Goal: Task Accomplishment & Management: Manage account settings

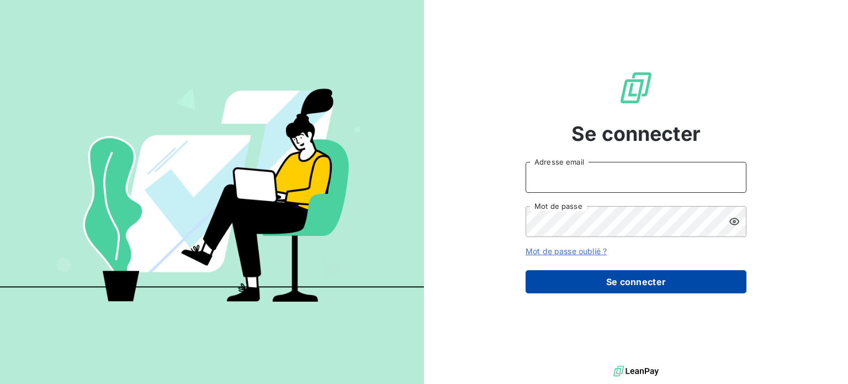
type input "[EMAIL_ADDRESS][PERSON_NAME][DOMAIN_NAME]"
click at [574, 284] on button "Se connecter" at bounding box center [636, 281] width 221 height 23
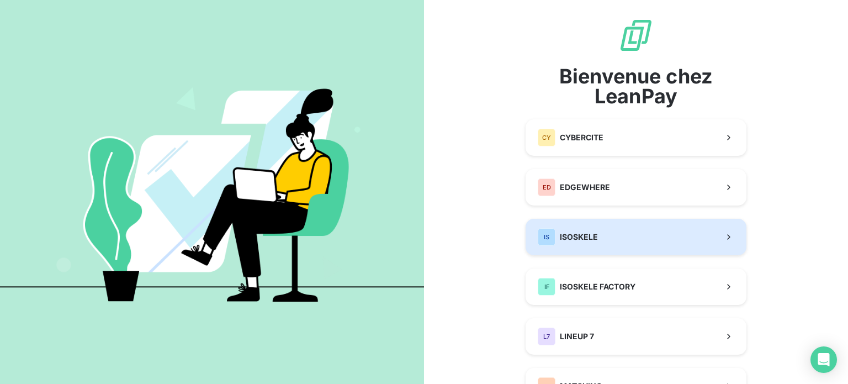
click at [591, 248] on button "IS ISOSKELE" at bounding box center [636, 237] width 221 height 36
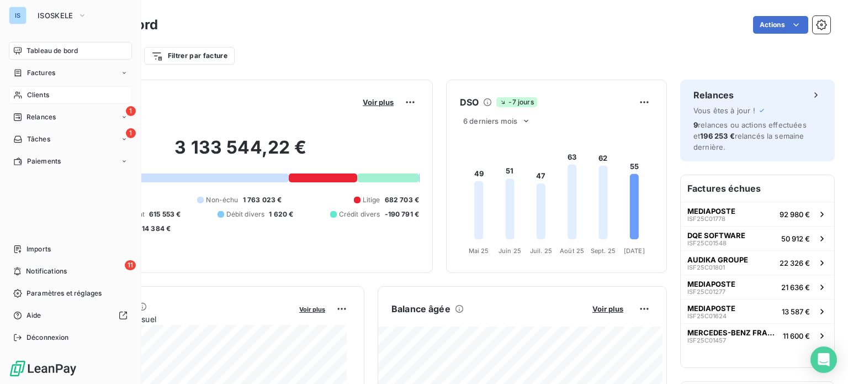
click at [40, 94] on span "Clients" at bounding box center [38, 95] width 22 height 10
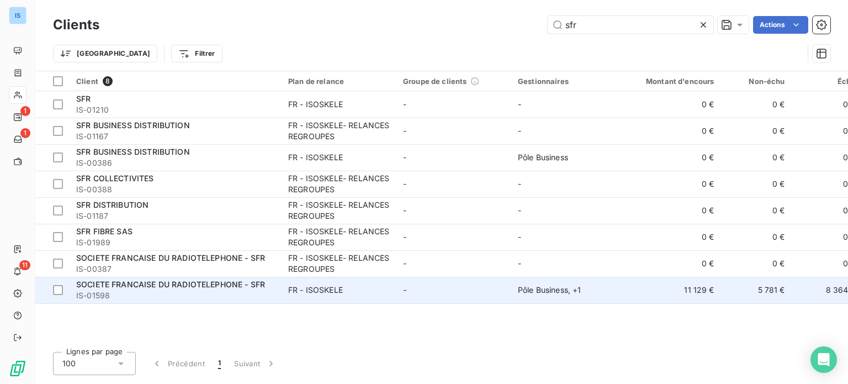
type input "sfr"
click at [198, 286] on span "SOCIETE FRANCAISE DU RADIOTELEPHONE - SFR" at bounding box center [170, 283] width 189 height 9
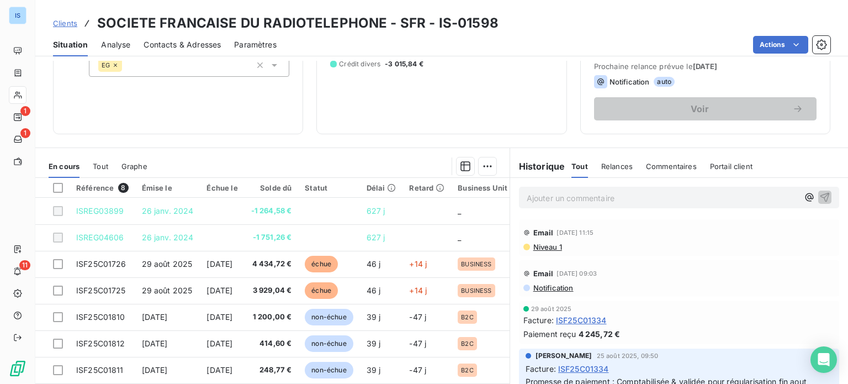
scroll to position [161, 0]
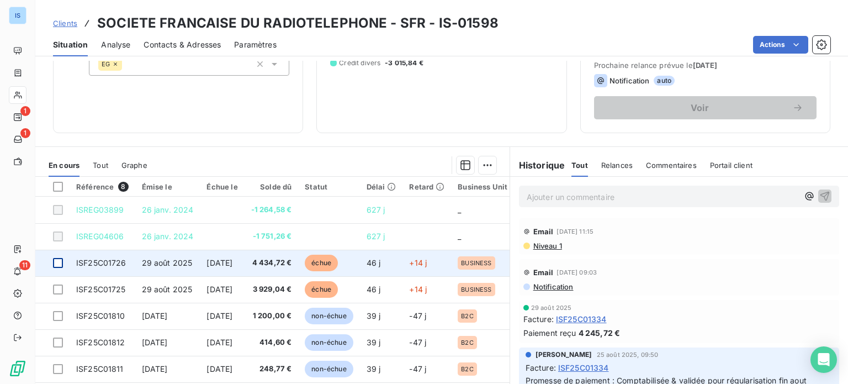
click at [57, 261] on div at bounding box center [58, 263] width 10 height 10
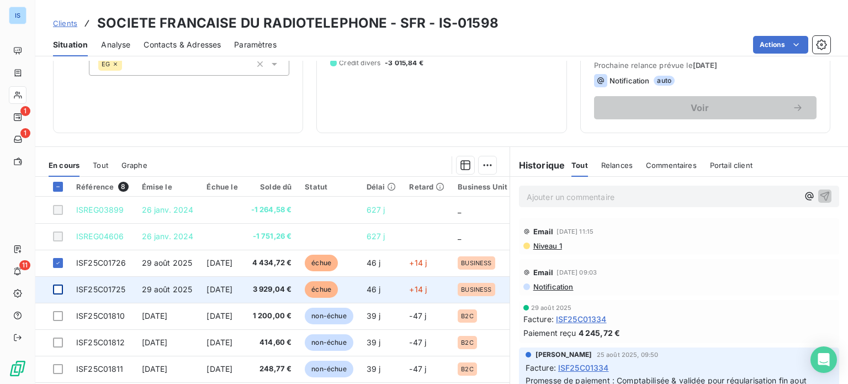
click at [60, 284] on div at bounding box center [58, 289] width 10 height 10
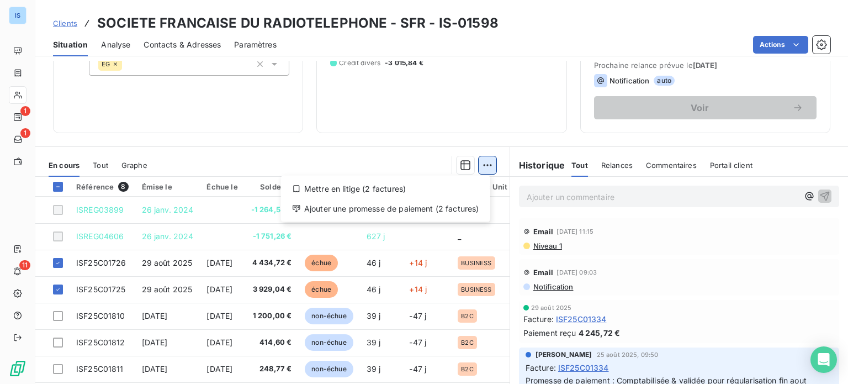
click at [479, 167] on html "IS 1 1 11 Clients SOCIETE FRANCAISE DU RADIOTELEPHONE - SFR - IS-01598 Situatio…" at bounding box center [424, 192] width 848 height 384
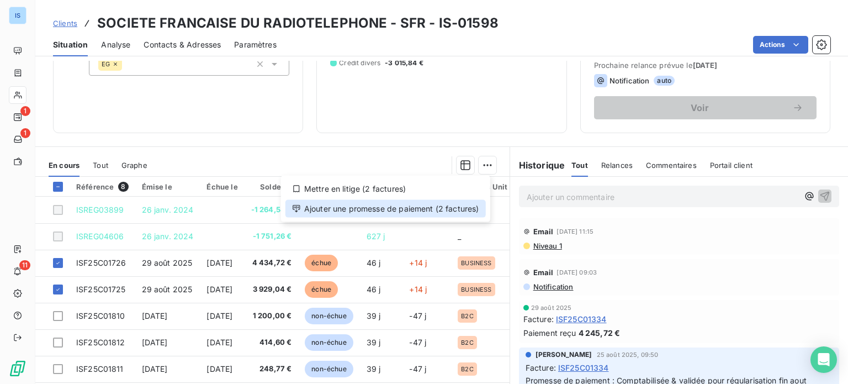
click at [400, 211] on div "Ajouter une promesse de paiement (2 factures)" at bounding box center [385, 209] width 200 height 18
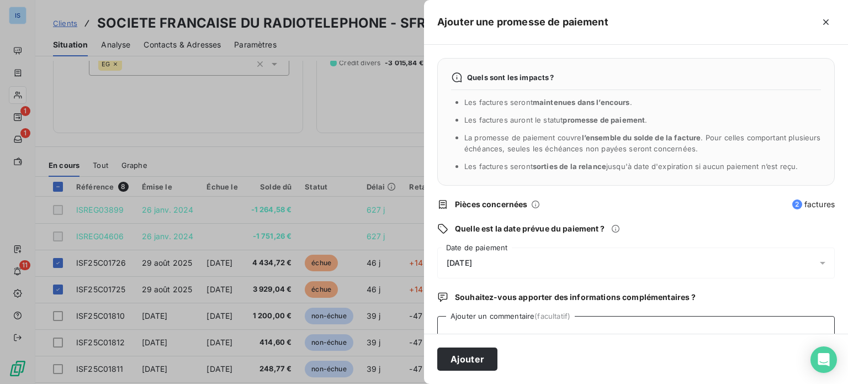
click at [504, 323] on textarea "Ajouter un commentaire (facultatif)" at bounding box center [636, 337] width 398 height 42
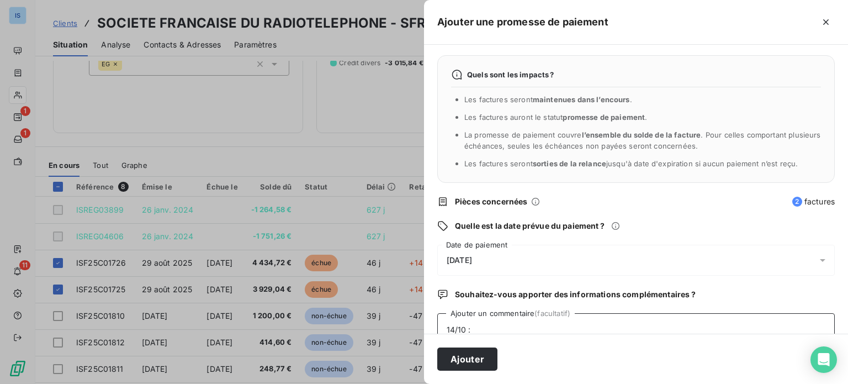
paste textarea "ISF25C01726 ISF25C01725 >>> Comptabilisée & validée pour régularisation fin oct…"
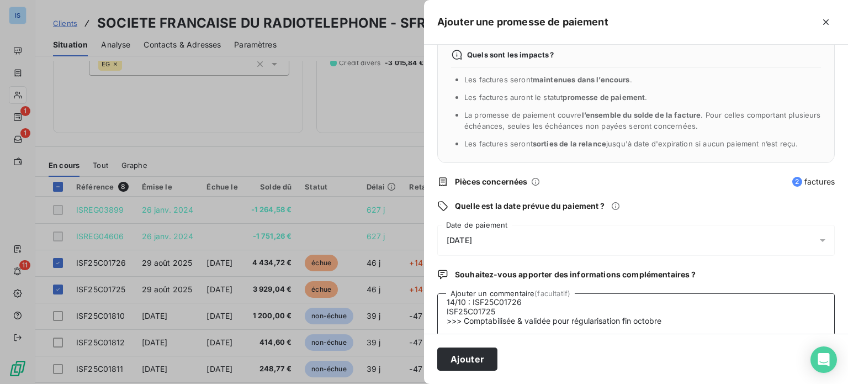
click at [442, 313] on textarea "14/10 : ISF25C01726 ISF25C01725 >>> Comptabilisée & validée pour régularisation…" at bounding box center [636, 314] width 398 height 42
click at [447, 312] on textarea "14/10 : ISF25C01726 et ISF25C01725 >>> Comptabilisée & validée pour régularisat…" at bounding box center [636, 314] width 398 height 42
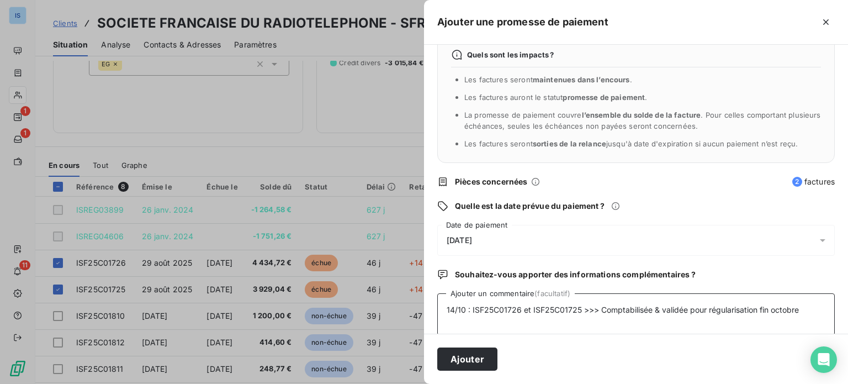
scroll to position [0, 0]
type textarea "14/10 : ISF25C01726 et ISF25C01725 >>> Comptabilisée & validée pour régularisat…"
click at [516, 236] on div "[DATE]" at bounding box center [636, 240] width 398 height 31
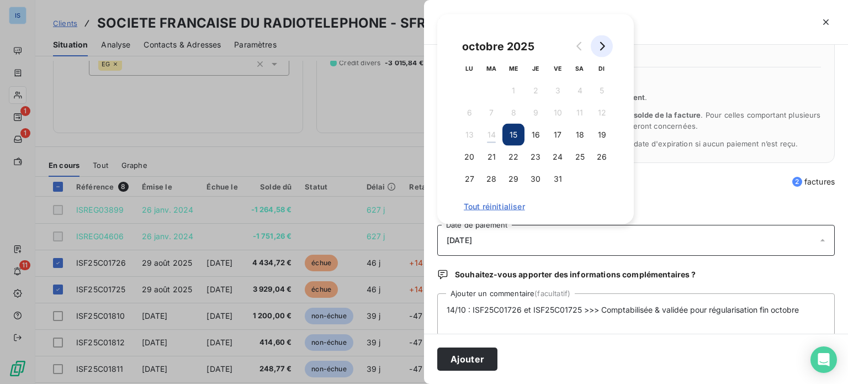
click at [603, 44] on icon "Go to next month" at bounding box center [601, 46] width 9 height 9
click at [507, 112] on button "5" at bounding box center [513, 113] width 22 height 22
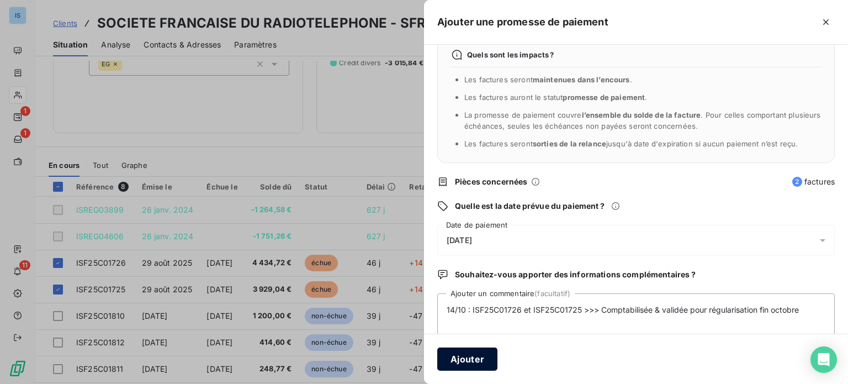
click at [486, 357] on button "Ajouter" at bounding box center [467, 358] width 60 height 23
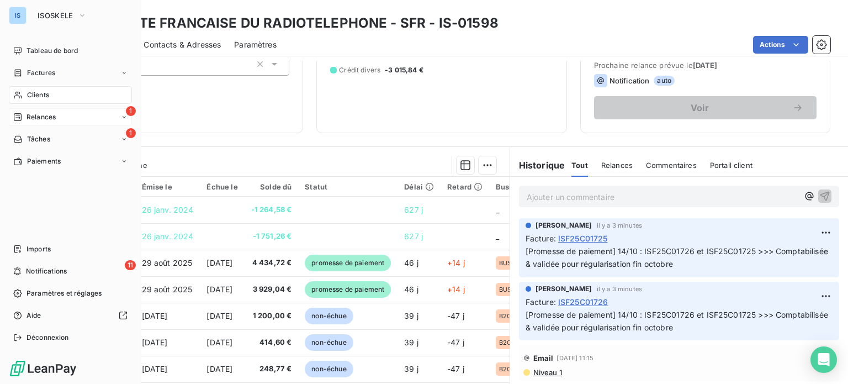
click at [27, 111] on div "1 Relances" at bounding box center [70, 117] width 123 height 18
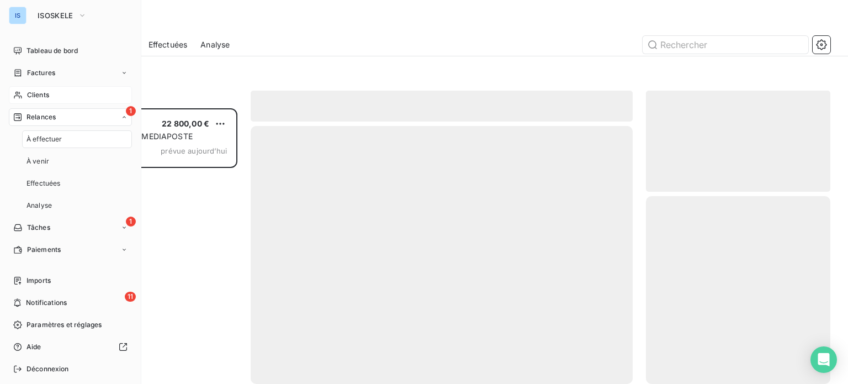
scroll to position [267, 176]
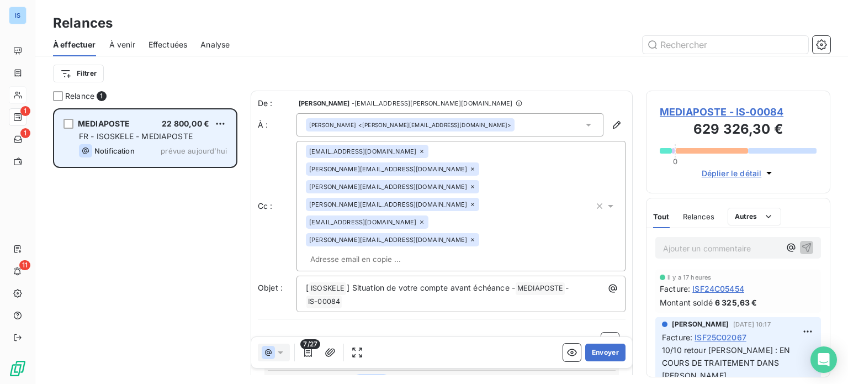
click at [228, 113] on div "MEDIAPOSTE 22 800,00 € FR - ISOSKELE - MEDIAPOSTE Notification prévue [DATE]" at bounding box center [145, 138] width 181 height 56
click at [221, 124] on html "IS 1 1 11 Relances À effectuer À venir Effectuées Analyse Filtrer Relance 1 MED…" at bounding box center [424, 192] width 848 height 384
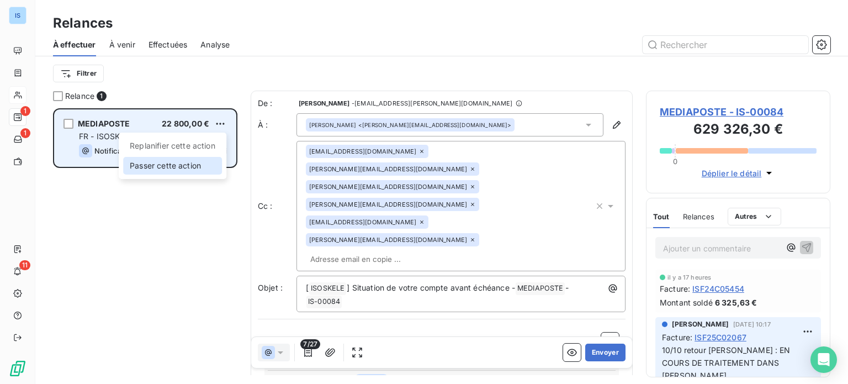
click at [211, 165] on div "Passer cette action" at bounding box center [172, 166] width 99 height 18
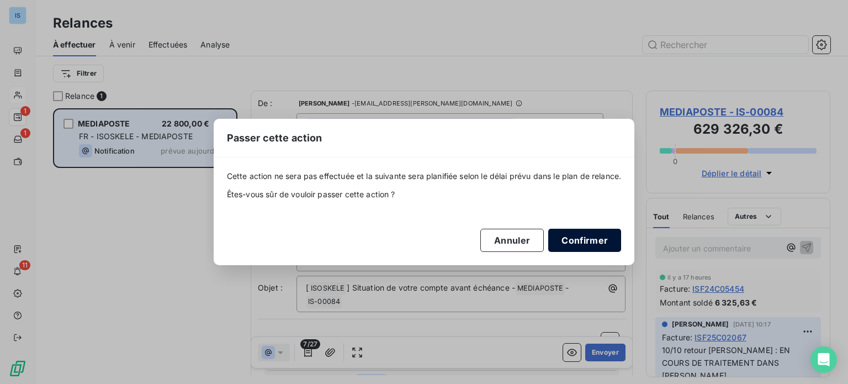
click at [600, 236] on button "Confirmer" at bounding box center [584, 240] width 73 height 23
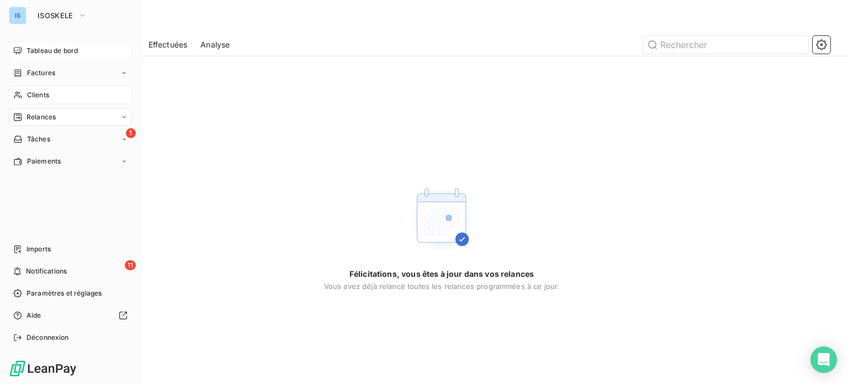
click at [40, 48] on span "Tableau de bord" at bounding box center [52, 51] width 51 height 10
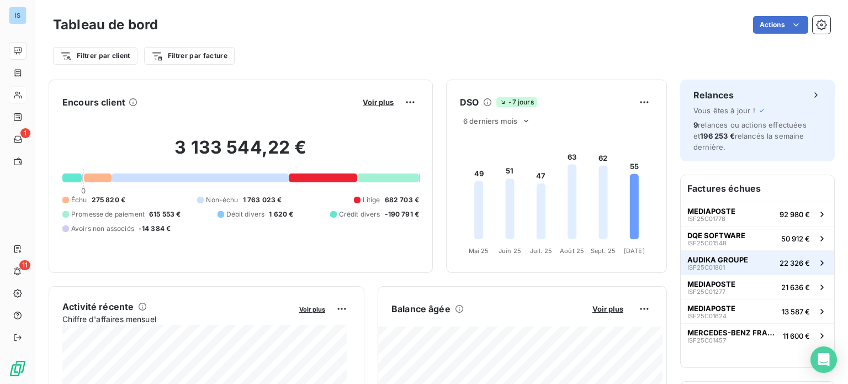
click at [696, 260] on span "AUDIKA GROUPE" at bounding box center [717, 259] width 61 height 9
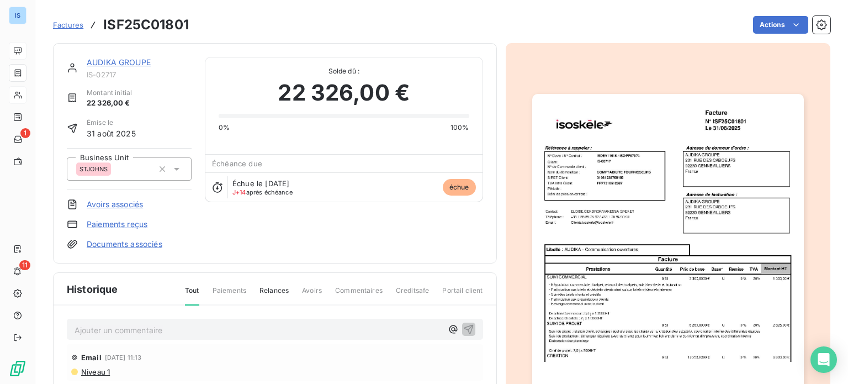
click at [241, 327] on p "Ajouter un commentaire ﻿" at bounding box center [259, 330] width 368 height 14
click at [463, 331] on icon "button" at bounding box center [468, 328] width 11 height 11
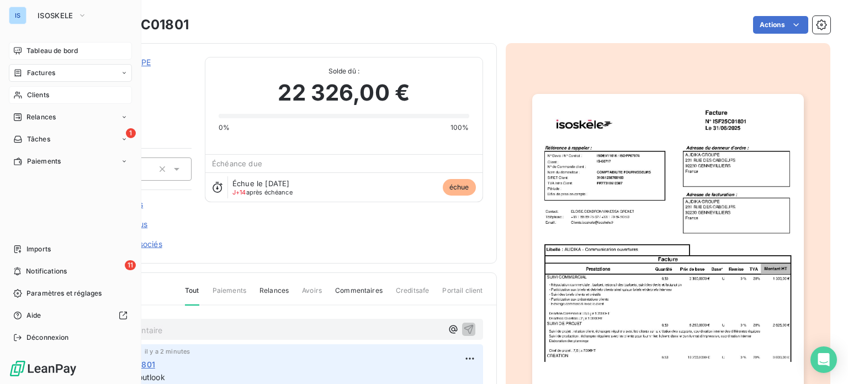
click at [30, 50] on span "Tableau de bord" at bounding box center [52, 51] width 51 height 10
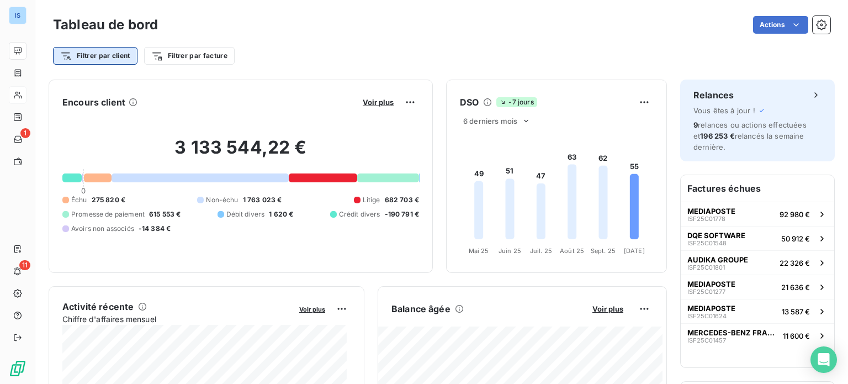
click at [121, 57] on html "IS 1 11 Tableau de bord Actions Filtrer par client Filtrer par facture Encours …" at bounding box center [424, 192] width 848 height 384
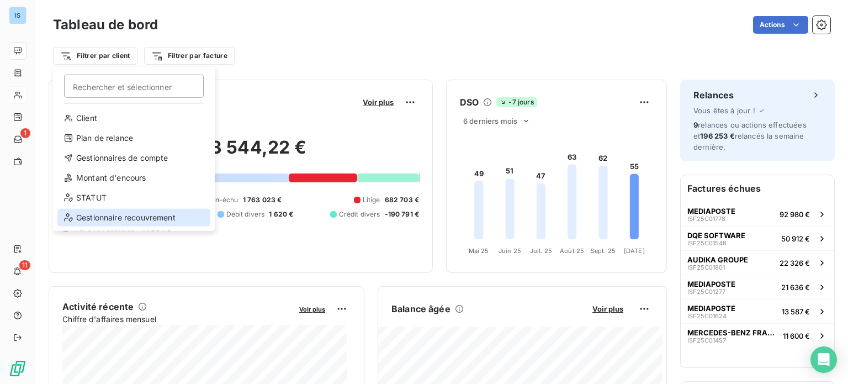
click at [143, 214] on div "Gestionnaire recouvrement" at bounding box center [133, 218] width 153 height 18
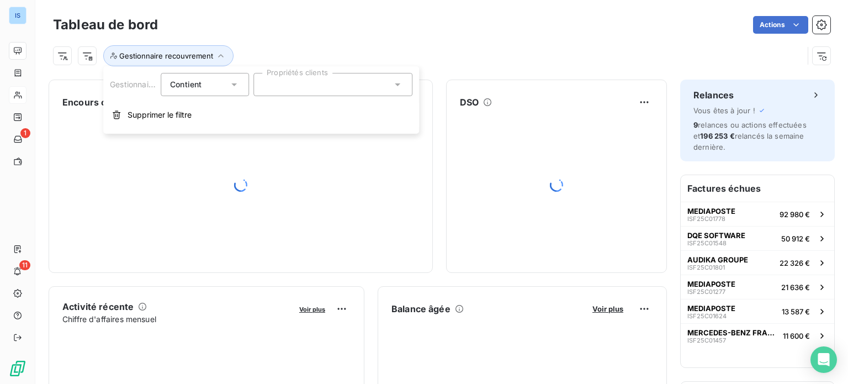
click at [302, 88] on div at bounding box center [332, 84] width 159 height 23
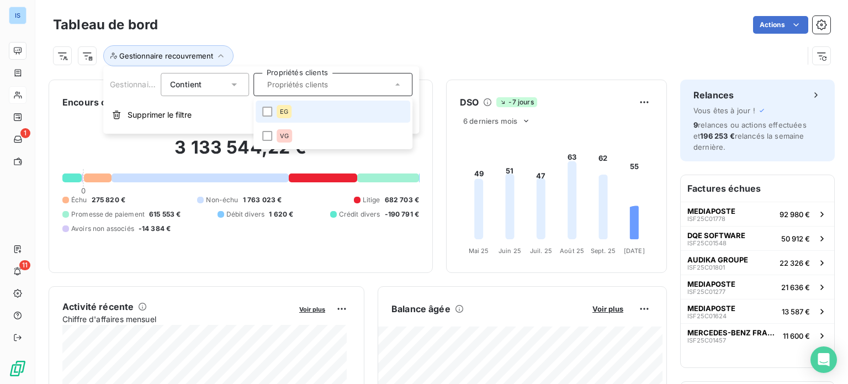
click at [292, 113] on li "EG" at bounding box center [333, 111] width 155 height 22
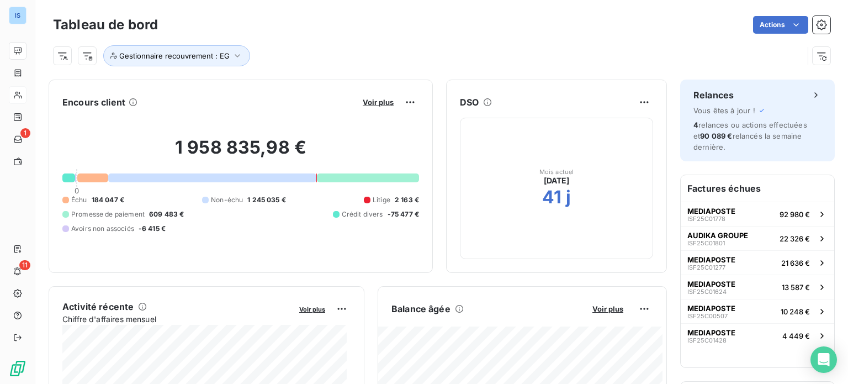
click at [483, 56] on div "Gestionnaire recouvrement : EG" at bounding box center [428, 55] width 750 height 21
click at [225, 48] on button "Gestionnaire recouvrement : EG" at bounding box center [176, 55] width 147 height 21
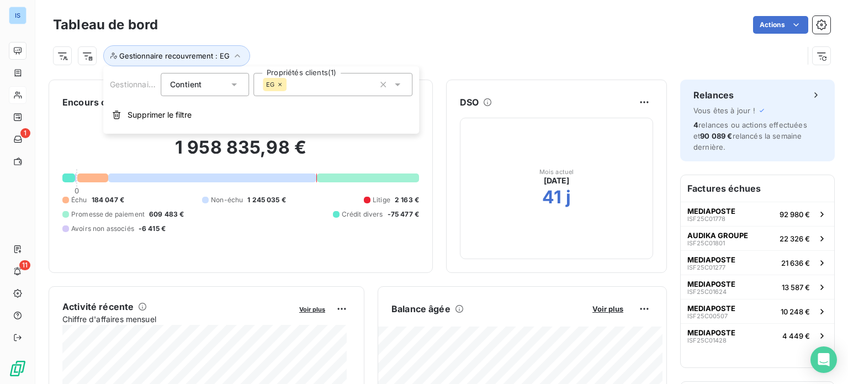
click at [296, 84] on div "EG" at bounding box center [332, 84] width 159 height 23
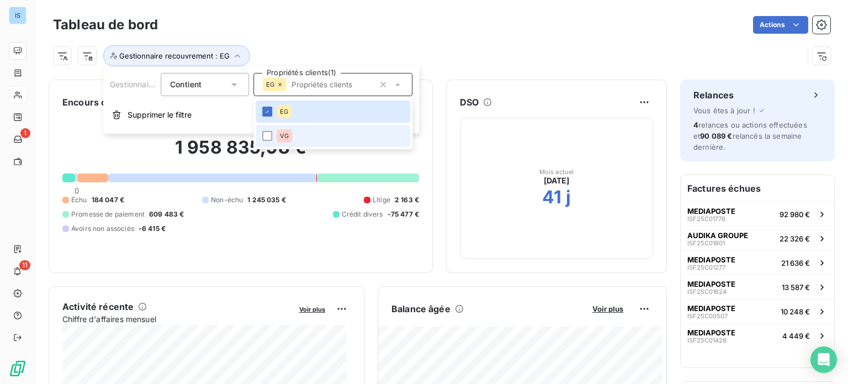
click at [281, 132] on div "VG" at bounding box center [284, 135] width 15 height 13
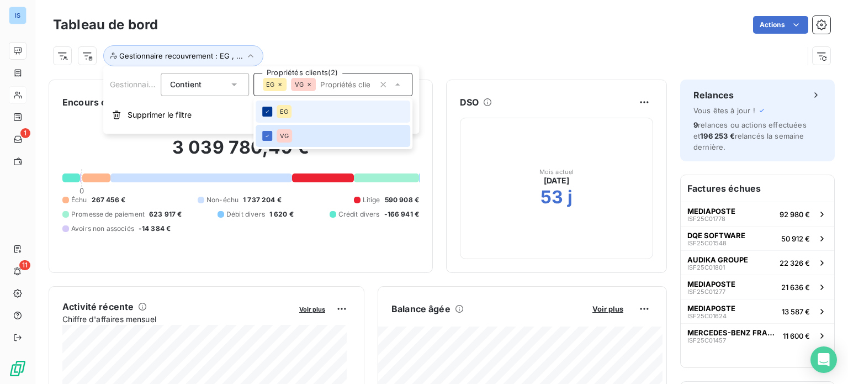
click at [269, 113] on icon at bounding box center [267, 111] width 7 height 7
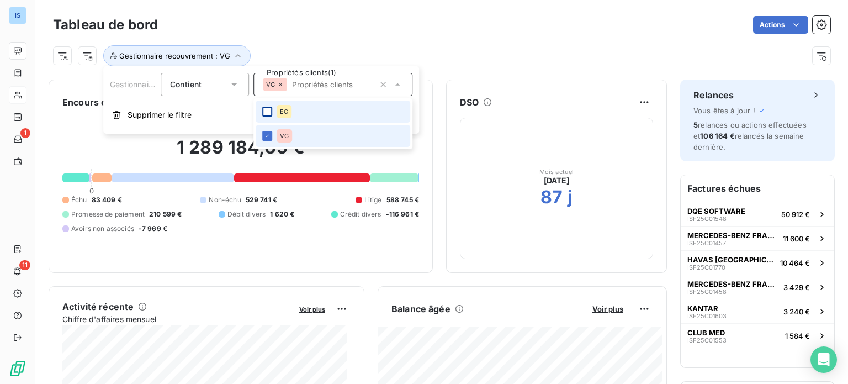
click at [262, 139] on li "VG" at bounding box center [333, 136] width 155 height 22
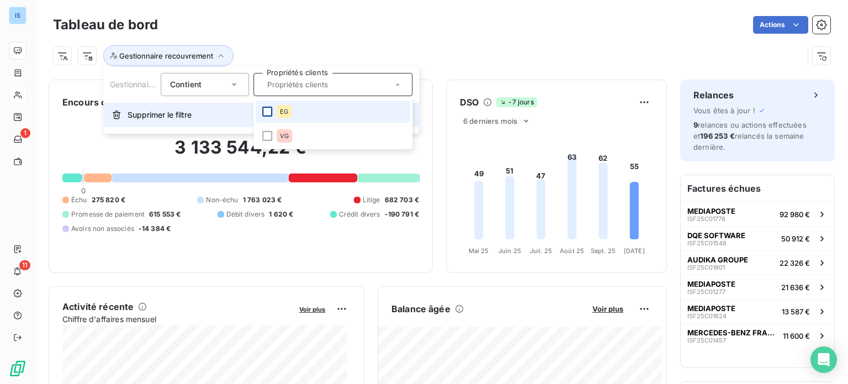
click at [172, 117] on span "Supprimer le filtre" at bounding box center [160, 114] width 64 height 11
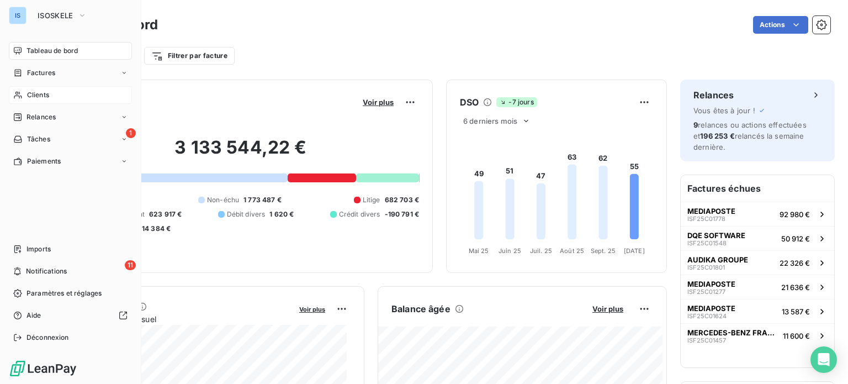
click at [40, 94] on span "Clients" at bounding box center [38, 95] width 22 height 10
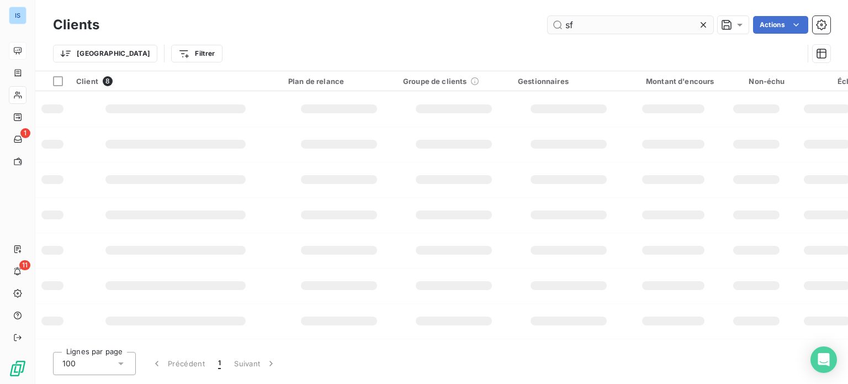
type input "s"
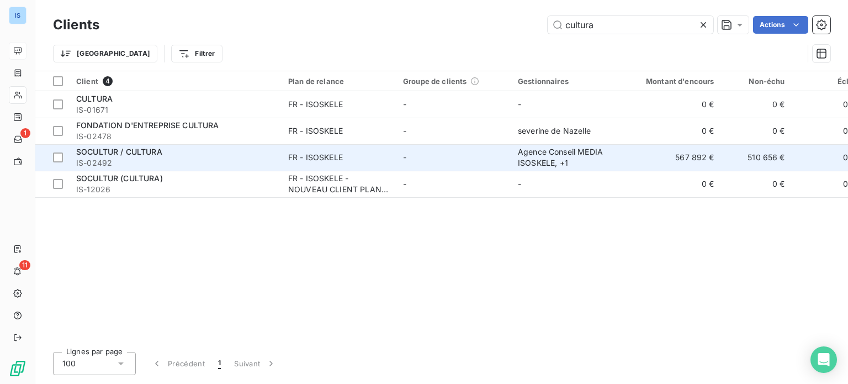
type input "cultura"
click at [309, 161] on div "FR - ISOSKELE" at bounding box center [315, 157] width 55 height 11
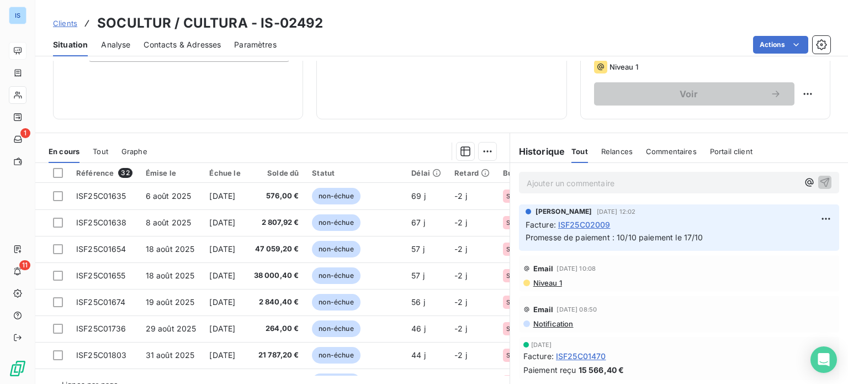
scroll to position [193, 0]
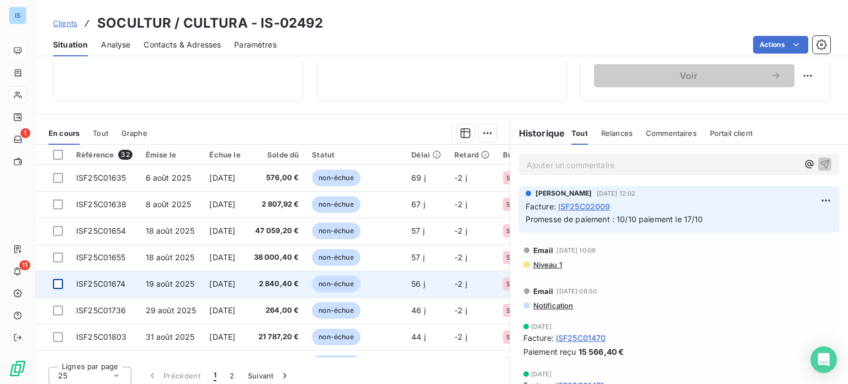
click at [60, 280] on div at bounding box center [58, 284] width 10 height 10
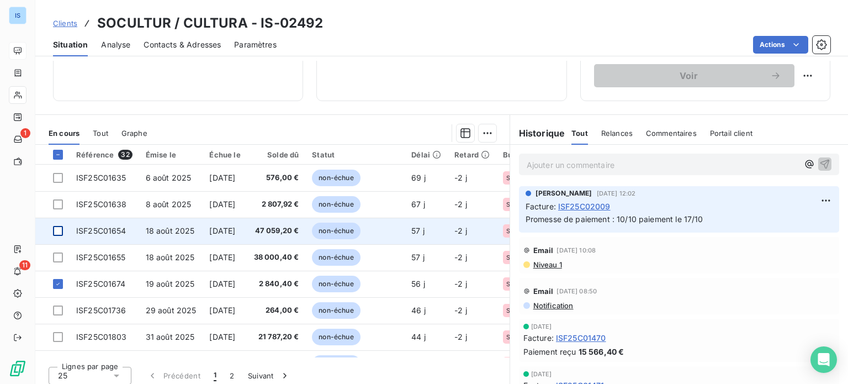
click at [62, 231] on div at bounding box center [58, 231] width 10 height 10
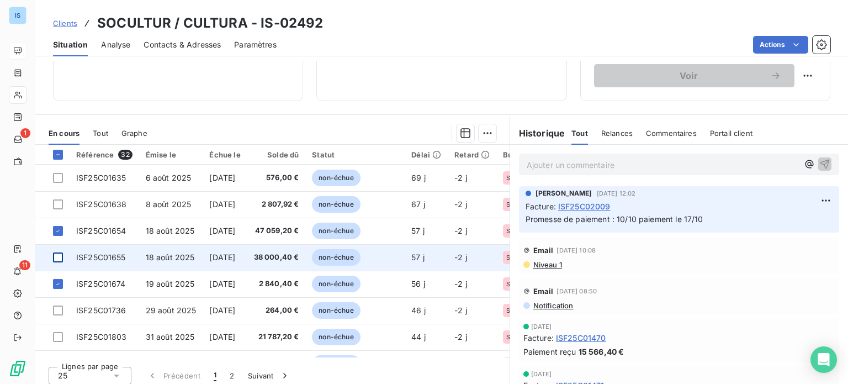
click at [60, 253] on div at bounding box center [58, 257] width 10 height 10
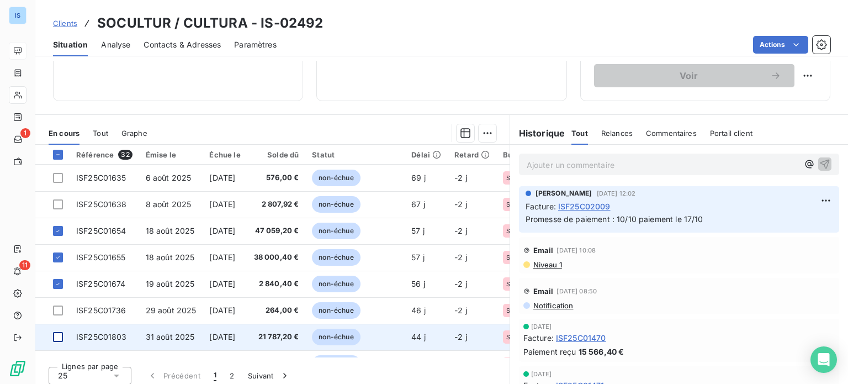
click at [58, 333] on div at bounding box center [58, 337] width 10 height 10
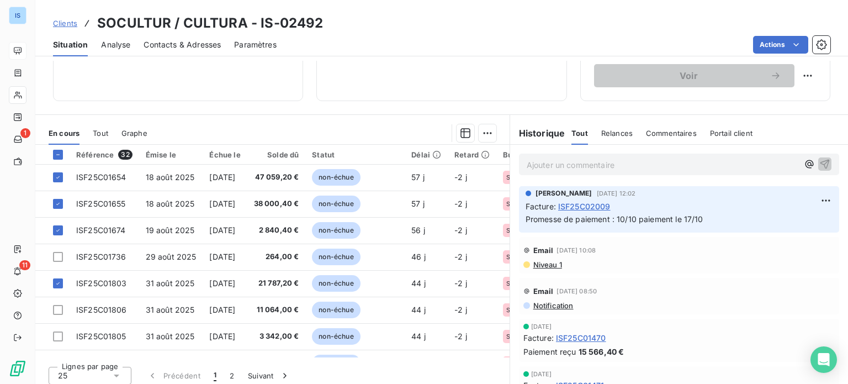
scroll to position [57, 0]
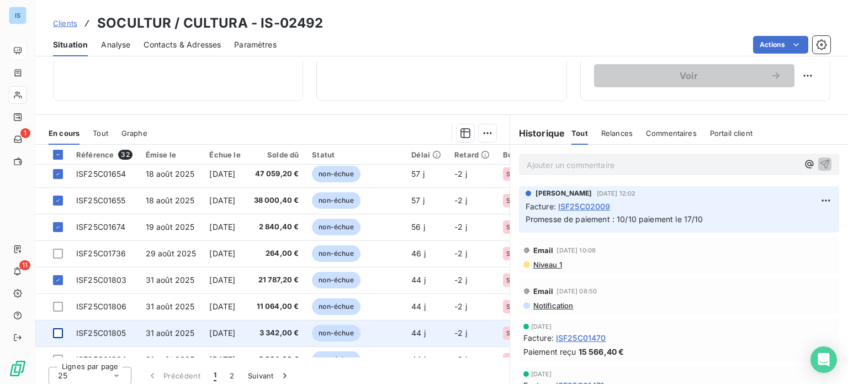
click at [56, 333] on div at bounding box center [58, 333] width 10 height 10
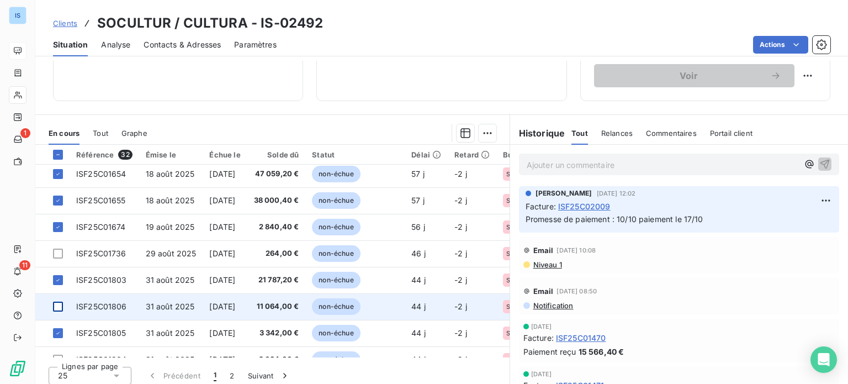
click at [57, 307] on div at bounding box center [58, 306] width 10 height 10
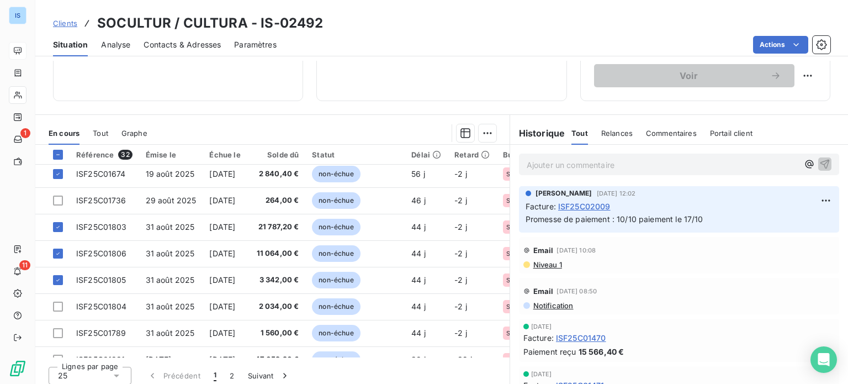
scroll to position [114, 0]
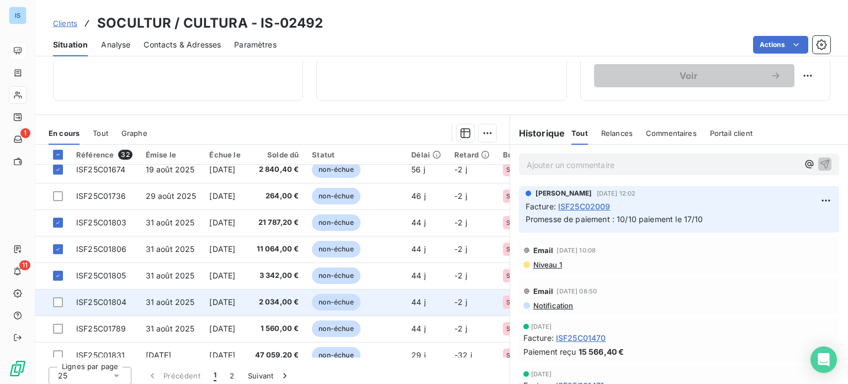
click at [63, 298] on td at bounding box center [52, 302] width 34 height 27
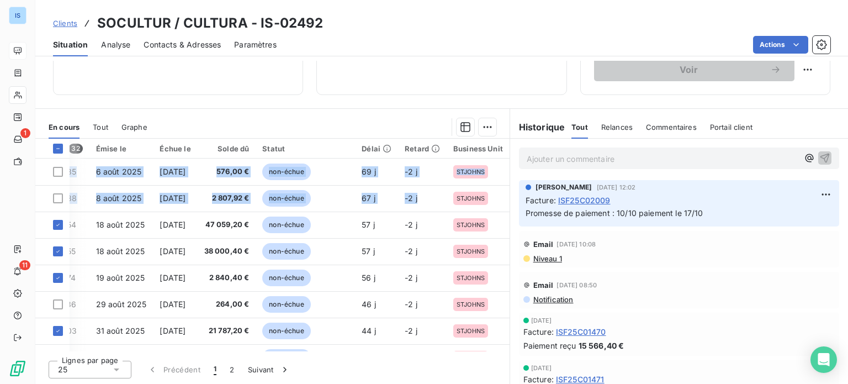
scroll to position [0, 80]
drag, startPoint x: 499, startPoint y: 193, endPoint x: 502, endPoint y: 221, distance: 28.9
click at [502, 221] on div "Référence 32 Émise le Échue le Solde dû Statut Délai Retard Business Unit ISF25…" at bounding box center [272, 245] width 474 height 213
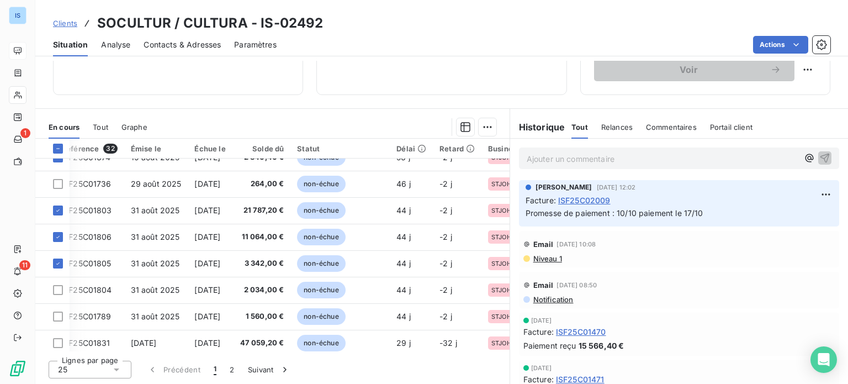
scroll to position [120, 0]
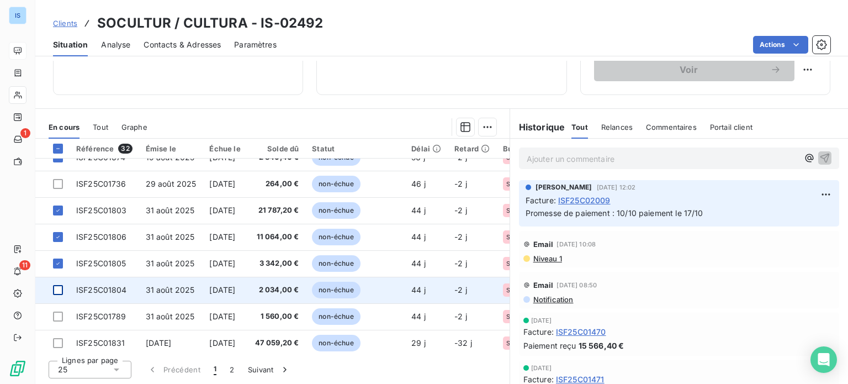
click at [60, 291] on div at bounding box center [58, 290] width 10 height 10
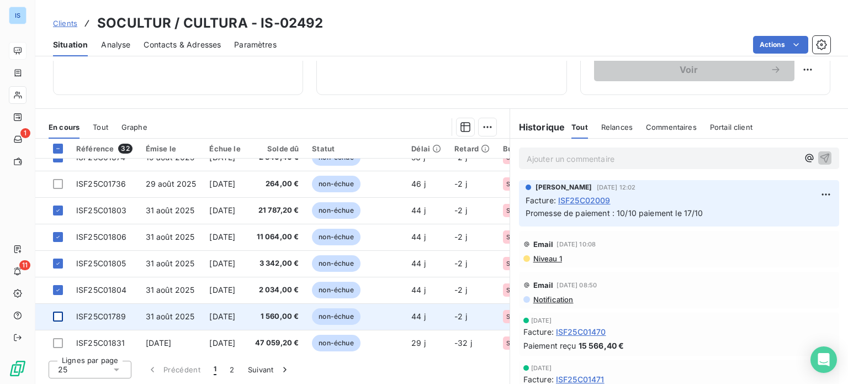
click at [57, 313] on div at bounding box center [58, 316] width 10 height 10
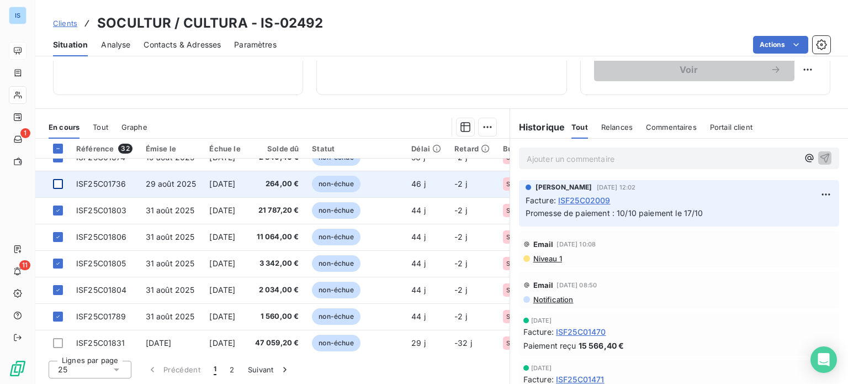
click at [56, 186] on div at bounding box center [58, 184] width 10 height 10
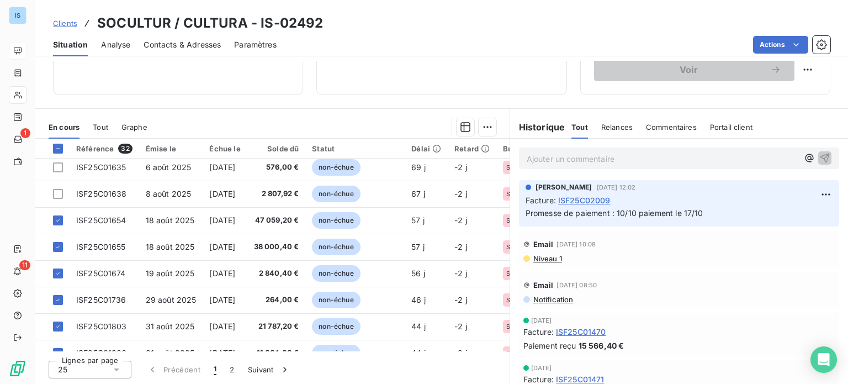
scroll to position [0, 0]
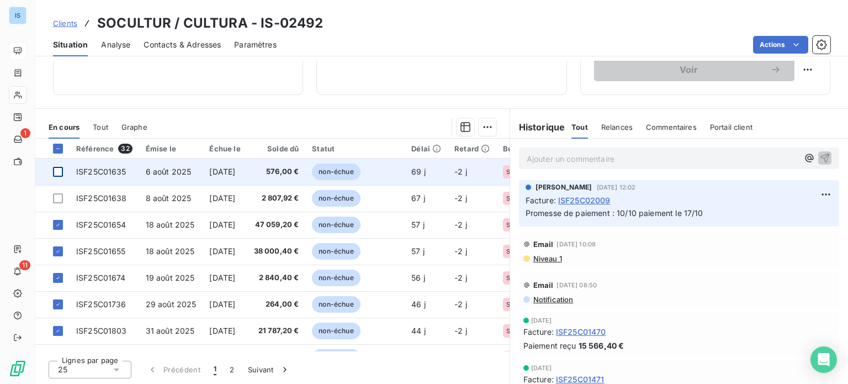
click at [62, 171] on div at bounding box center [58, 172] width 10 height 10
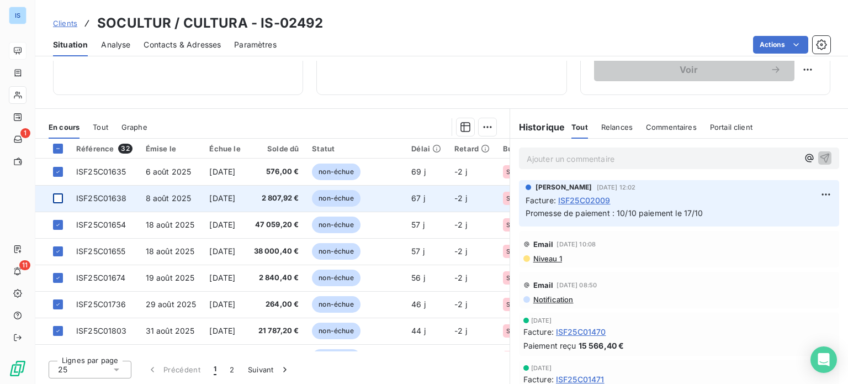
click at [57, 195] on div at bounding box center [58, 198] width 10 height 10
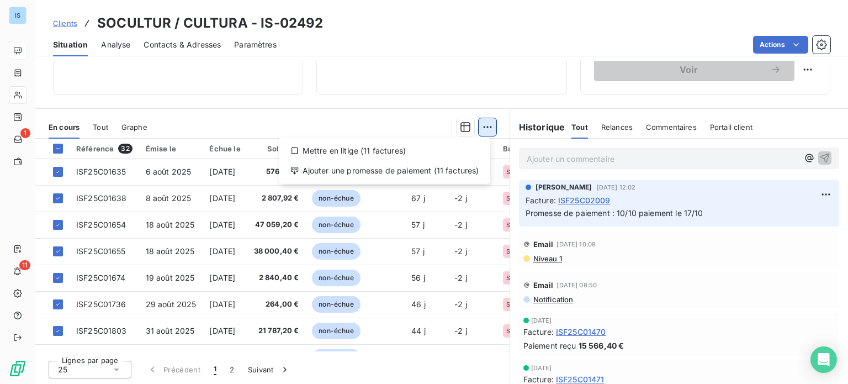
click at [479, 125] on html "IS 1 11 Clients SOCULTUR / CULTURA - IS-02492 Situation Analyse Contacts & Adre…" at bounding box center [424, 192] width 848 height 384
click at [446, 166] on div "Ajouter une promesse de paiement (11 factures)" at bounding box center [385, 171] width 202 height 18
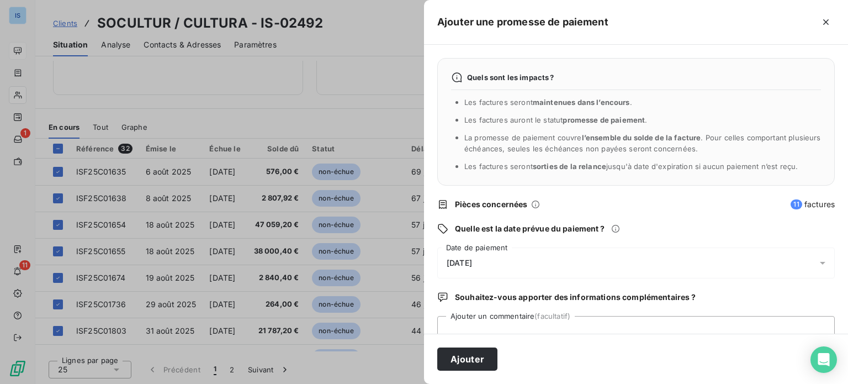
click at [568, 252] on div "[DATE]" at bounding box center [636, 262] width 398 height 31
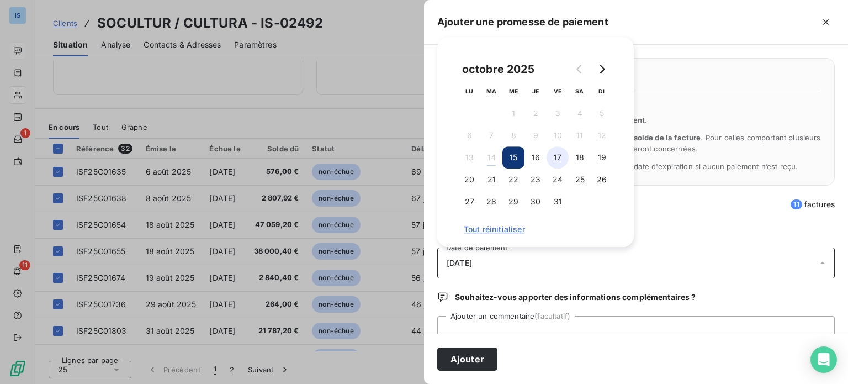
click at [563, 152] on button "17" at bounding box center [558, 157] width 22 height 22
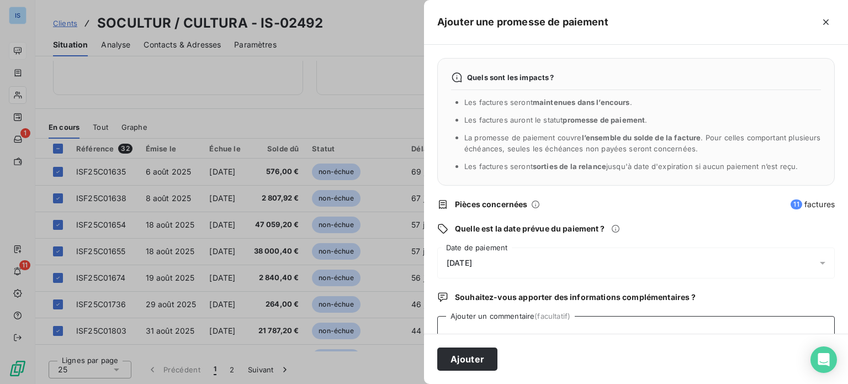
click at [500, 326] on textarea "Ajouter un commentaire (facultatif)" at bounding box center [636, 337] width 398 height 42
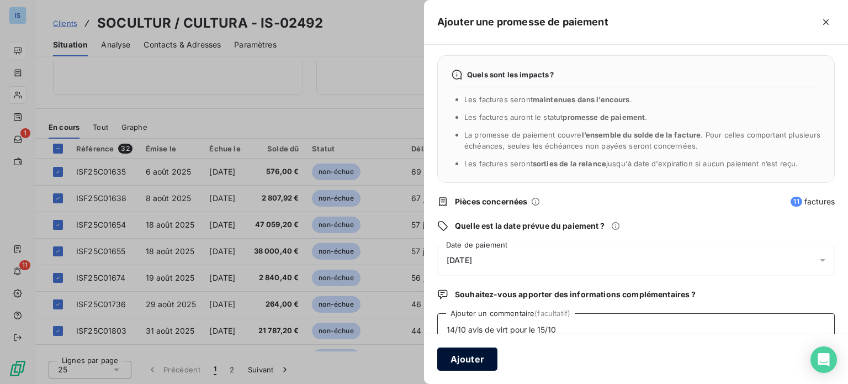
type textarea "14/10 avis de virt pour le 15/10"
click at [472, 362] on button "Ajouter" at bounding box center [467, 358] width 60 height 23
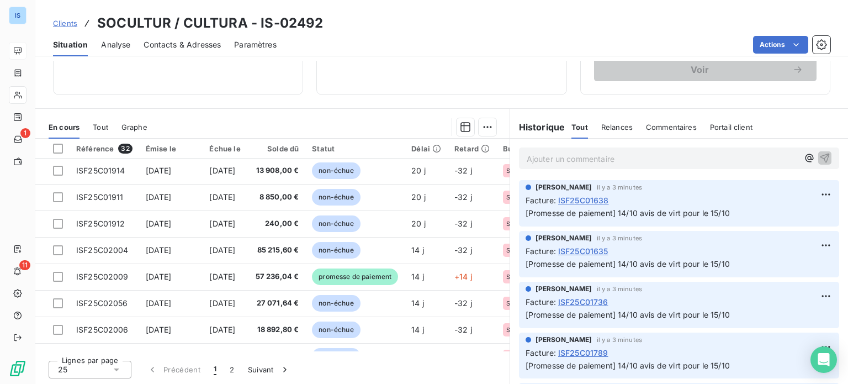
scroll to position [0, 0]
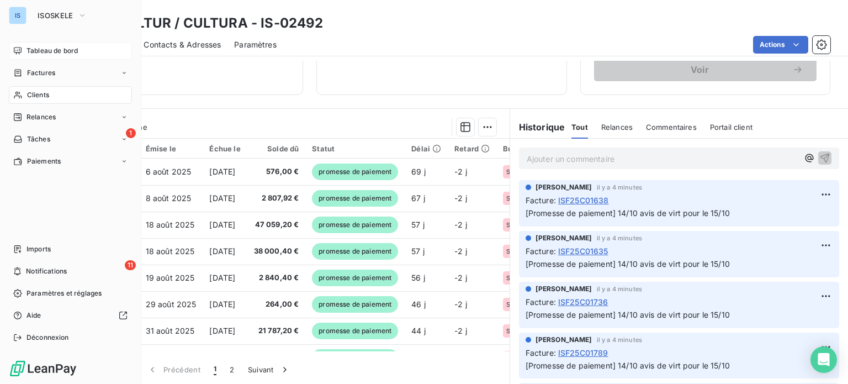
drag, startPoint x: 34, startPoint y: 46, endPoint x: 30, endPoint y: 50, distance: 6.2
click at [30, 50] on span "Tableau de bord" at bounding box center [52, 51] width 51 height 10
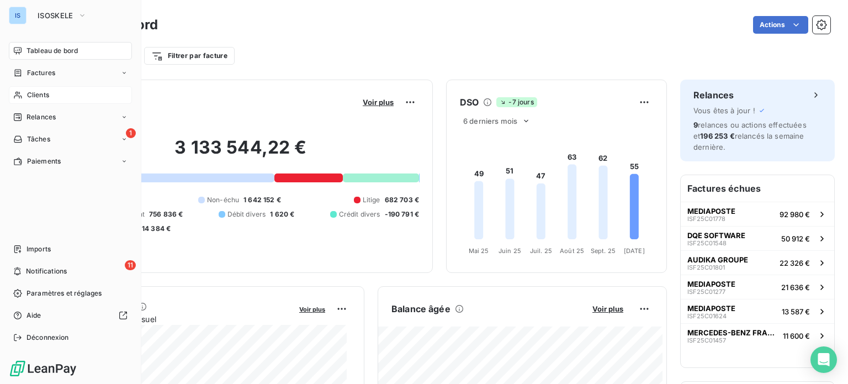
click at [32, 94] on span "Clients" at bounding box center [38, 95] width 22 height 10
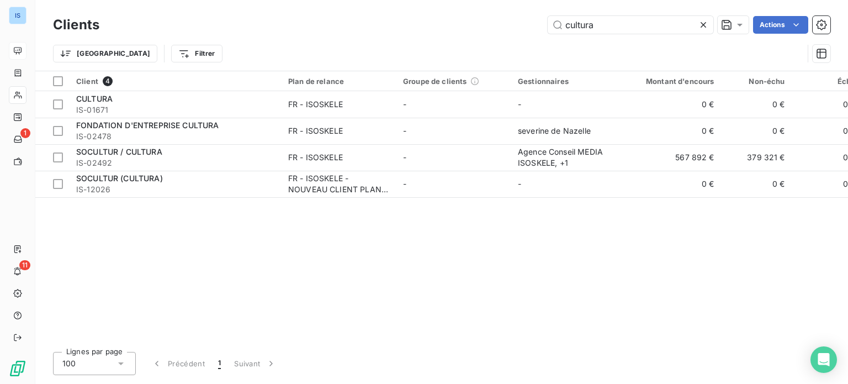
click at [699, 22] on icon at bounding box center [703, 24] width 11 height 11
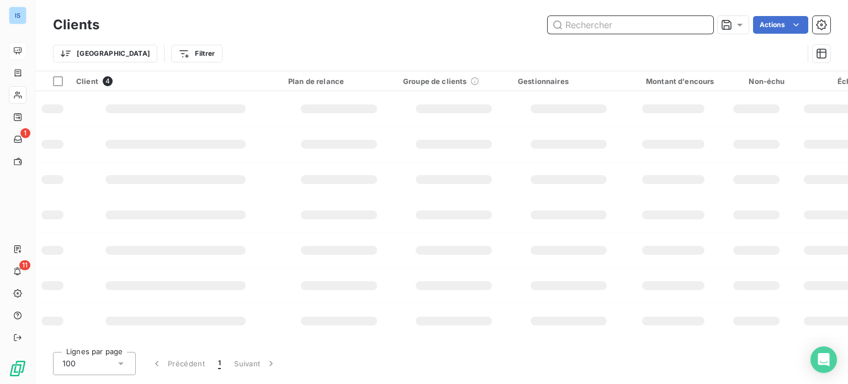
click at [647, 29] on input "text" at bounding box center [631, 25] width 166 height 18
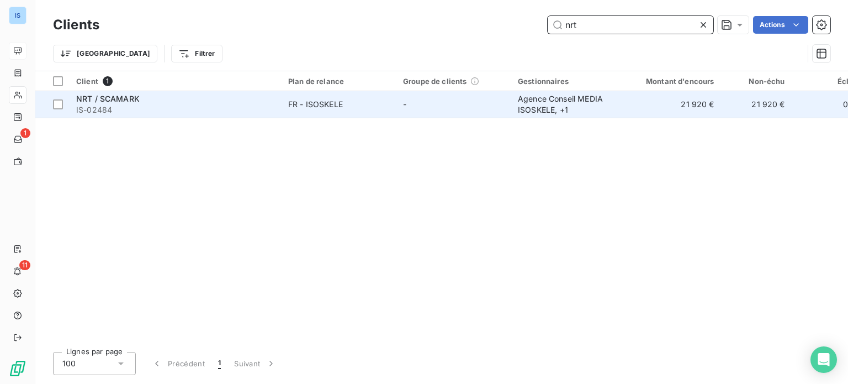
type input "nrt"
click at [242, 104] on span "IS-02484" at bounding box center [175, 109] width 199 height 11
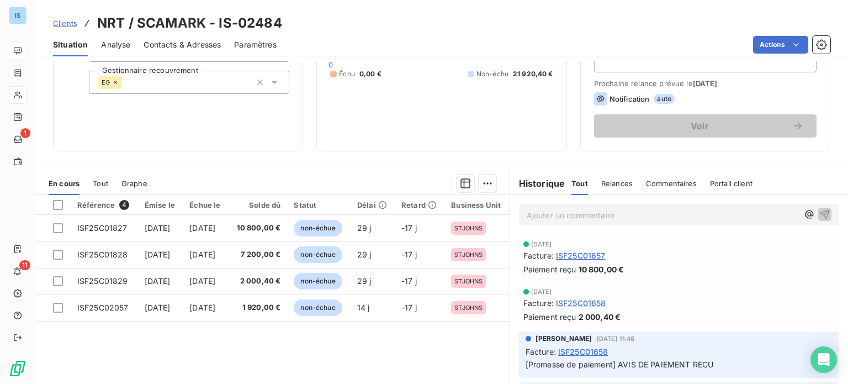
scroll to position [146, 0]
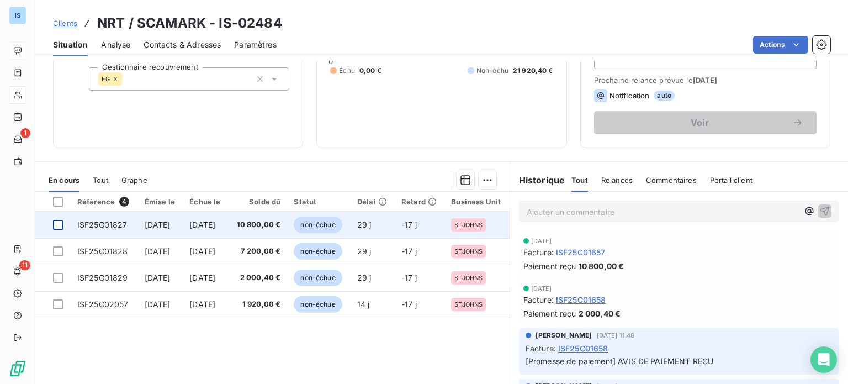
click at [56, 223] on div at bounding box center [58, 225] width 10 height 10
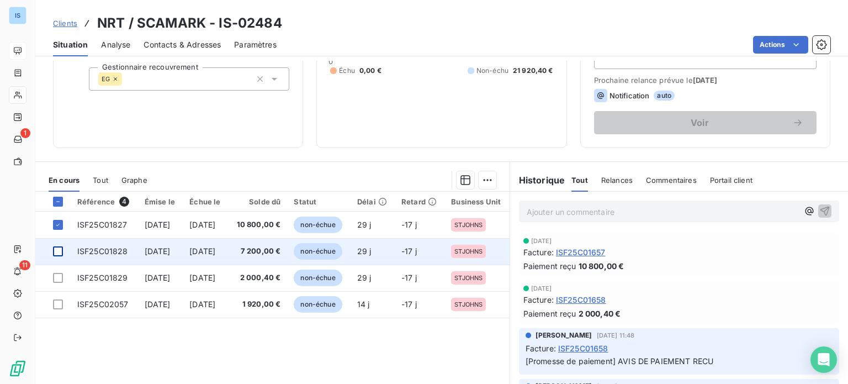
click at [57, 248] on div at bounding box center [58, 251] width 10 height 10
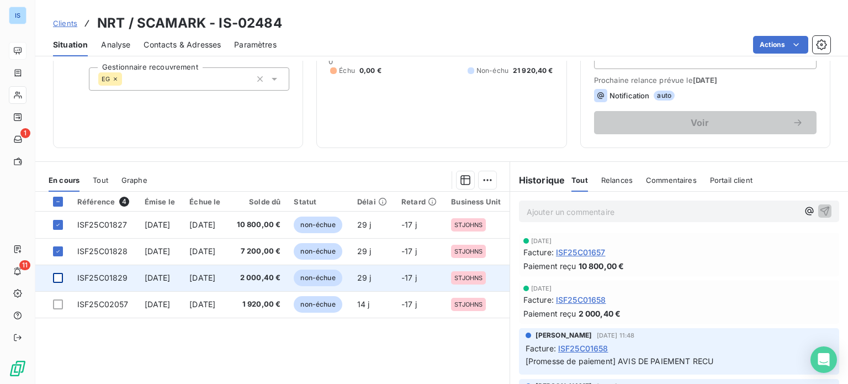
click at [56, 274] on div at bounding box center [58, 278] width 10 height 10
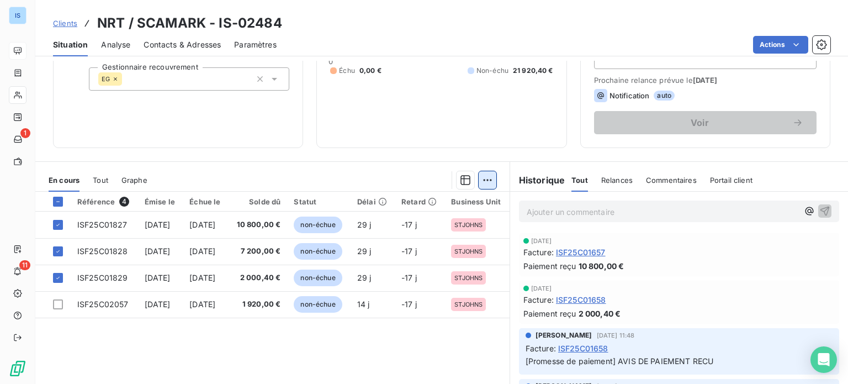
click at [482, 181] on html "IS 1 11 Clients NRT / SCAMARK - IS-02484 Situation Analyse Contacts & Adresses …" at bounding box center [424, 192] width 848 height 384
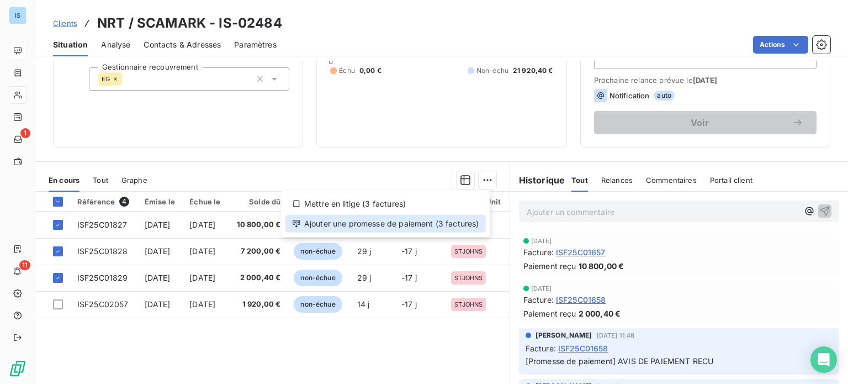
click at [389, 223] on div "Ajouter une promesse de paiement (3 factures)" at bounding box center [385, 224] width 200 height 18
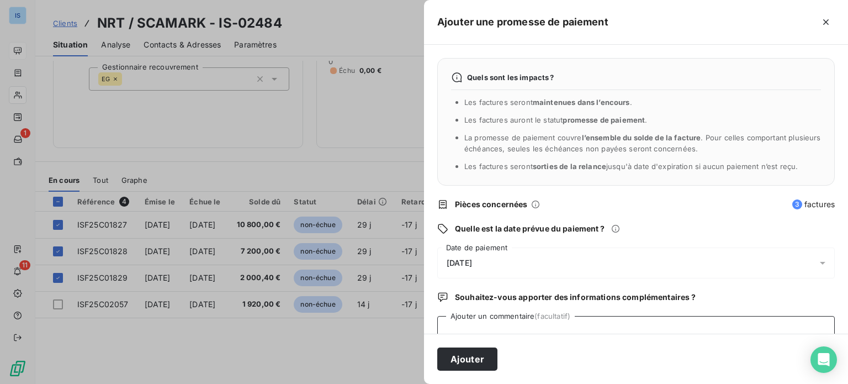
click at [473, 325] on textarea "Ajouter un commentaire (facultatif)" at bounding box center [636, 337] width 398 height 42
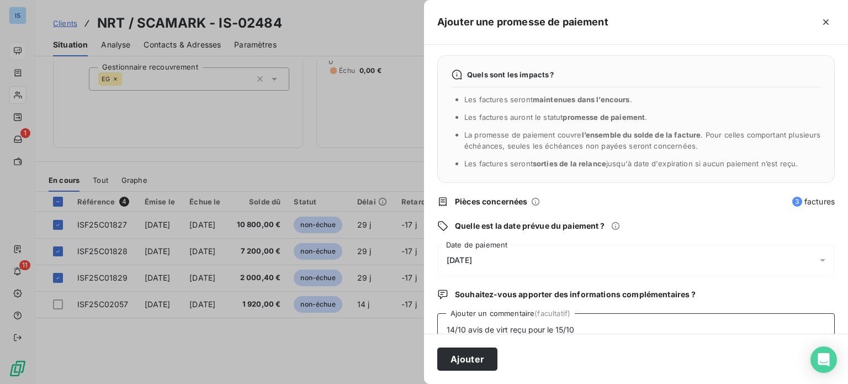
type textarea "14/10 avis de virt reçu pour le 15/10"
click at [530, 251] on div "[DATE]" at bounding box center [636, 260] width 398 height 31
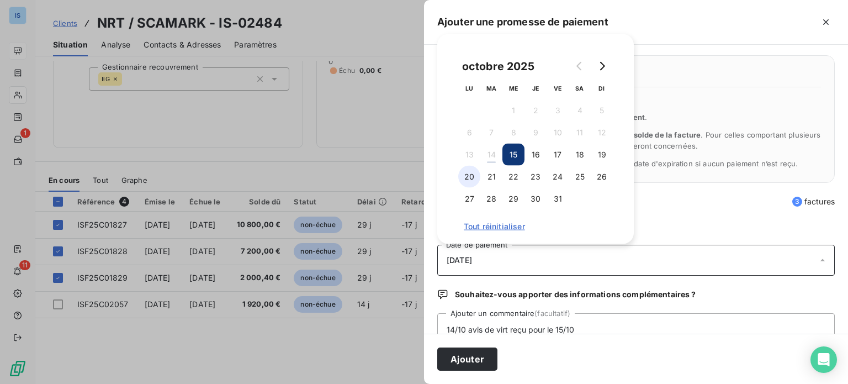
click at [471, 179] on button "20" at bounding box center [469, 177] width 22 height 22
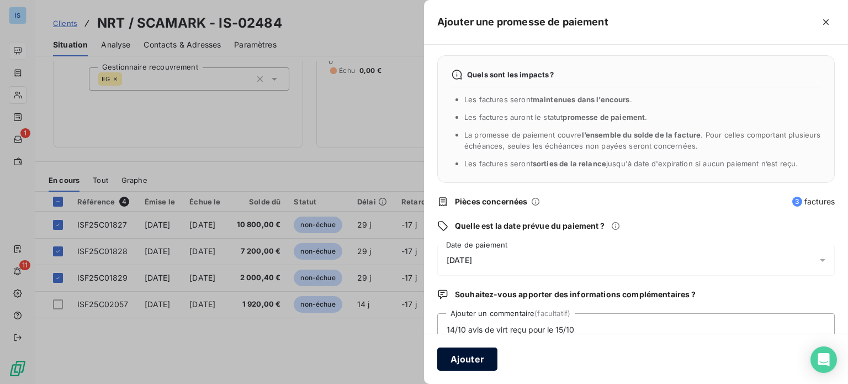
click at [480, 359] on button "Ajouter" at bounding box center [467, 358] width 60 height 23
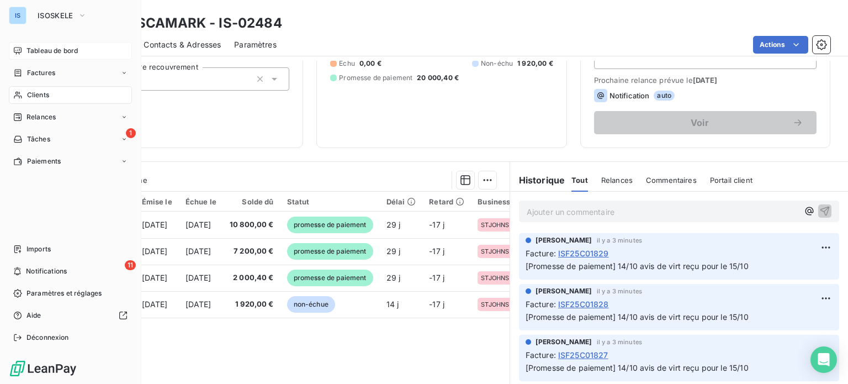
click at [39, 47] on span "Tableau de bord" at bounding box center [52, 51] width 51 height 10
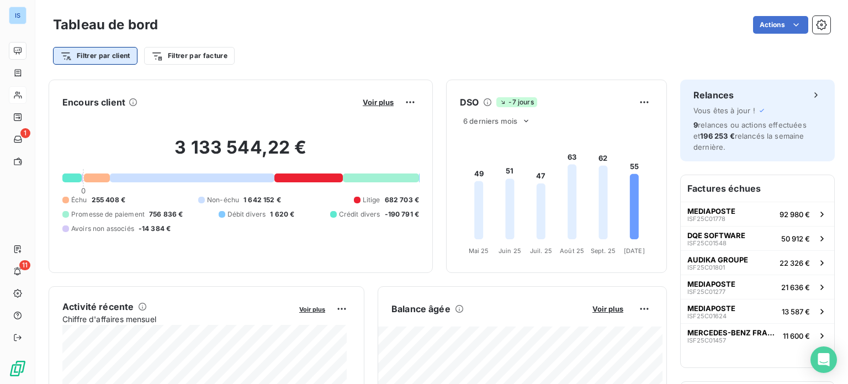
click at [108, 52] on html "IS 1 11 Tableau de bord Actions Filtrer par client Filtrer par facture Encours …" at bounding box center [424, 192] width 848 height 384
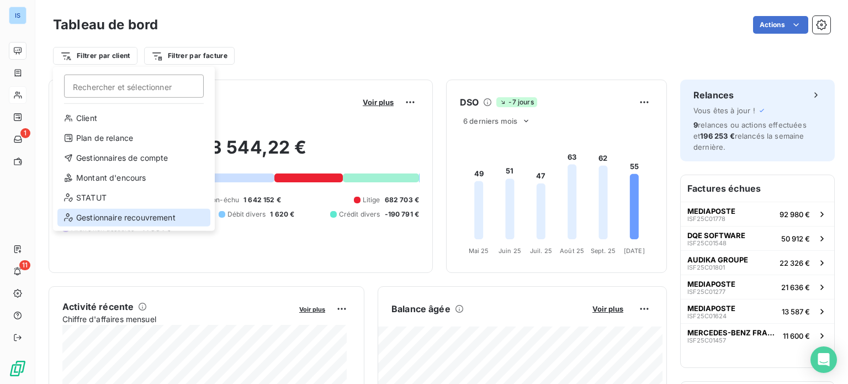
click at [140, 214] on div "Gestionnaire recouvrement" at bounding box center [133, 218] width 153 height 18
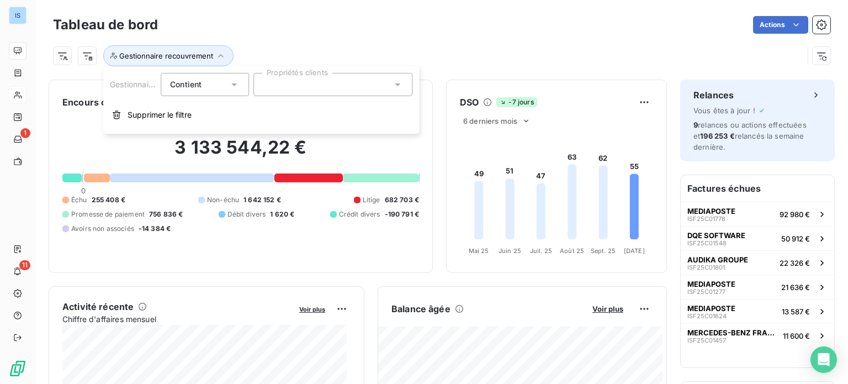
click at [308, 86] on div at bounding box center [332, 84] width 159 height 23
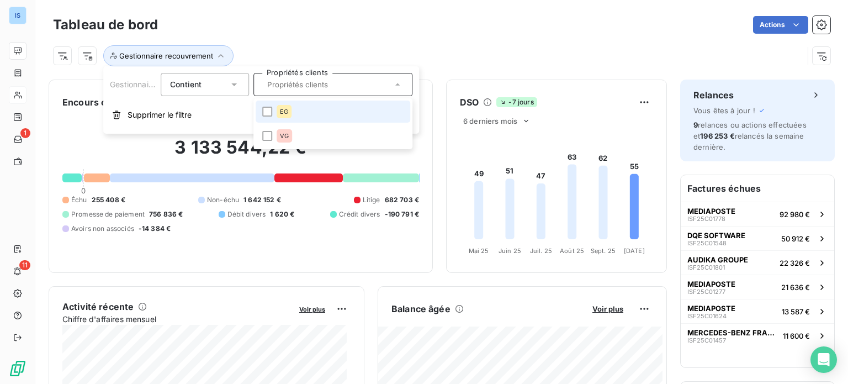
click at [299, 110] on li "EG" at bounding box center [333, 111] width 155 height 22
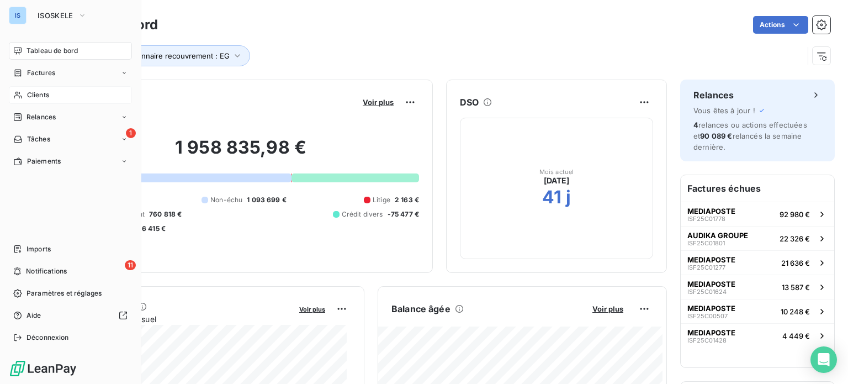
click at [39, 97] on span "Clients" at bounding box center [38, 95] width 22 height 10
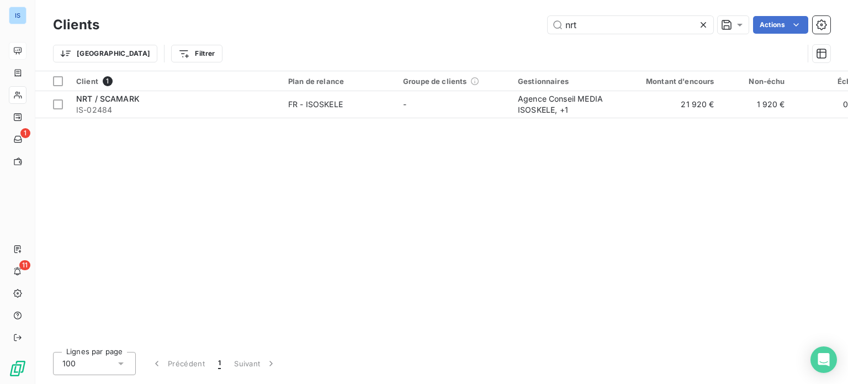
click at [705, 24] on icon at bounding box center [703, 24] width 11 height 11
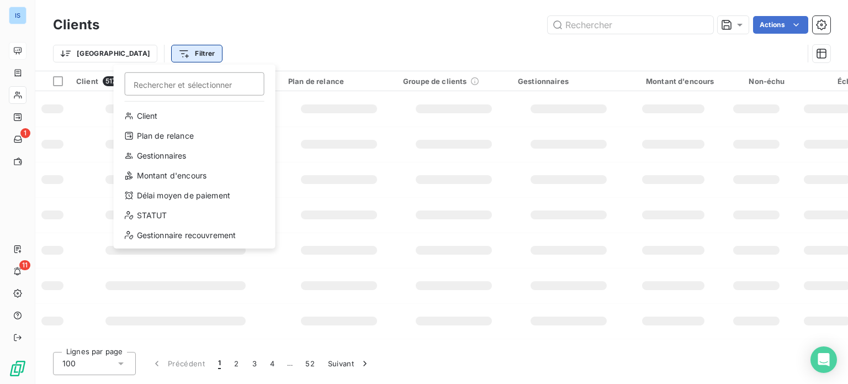
click at [125, 55] on html "IS 1 11 Clients Actions Trier Filtrer Rechercher et sélectionner Client Plan de…" at bounding box center [424, 192] width 848 height 384
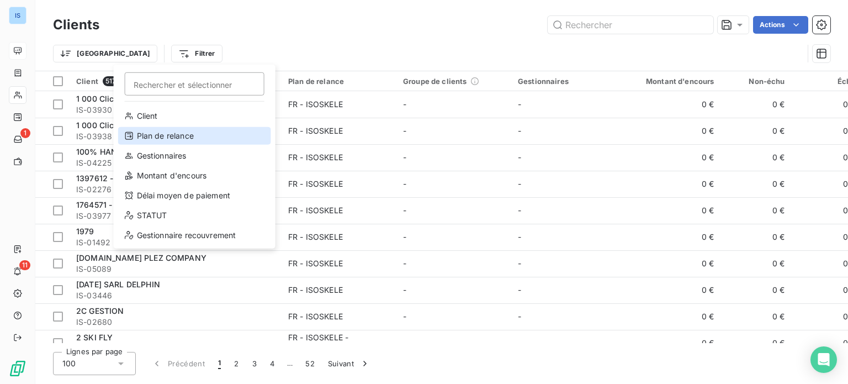
click at [176, 134] on div "Plan de relance" at bounding box center [194, 136] width 153 height 18
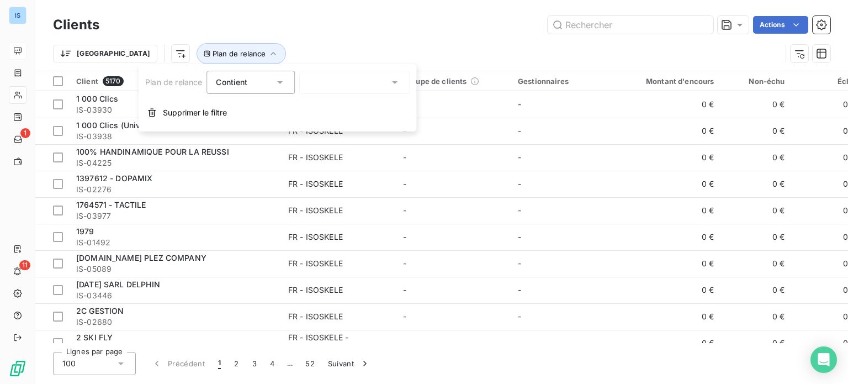
click at [370, 81] on div at bounding box center [354, 82] width 110 height 23
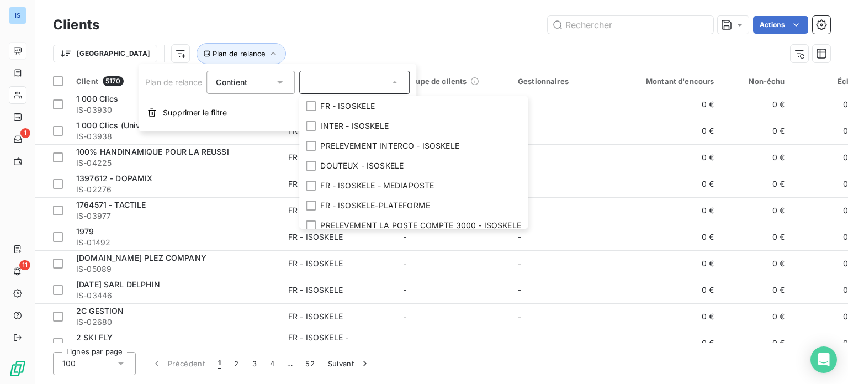
scroll to position [154, 0]
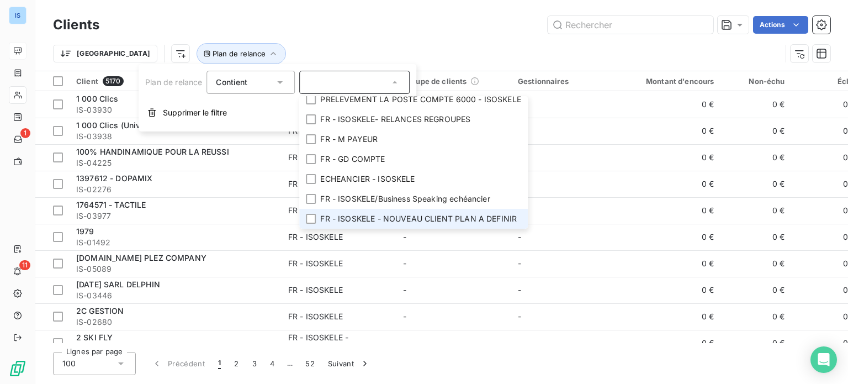
click at [485, 213] on span "FR - ISOSKELE - NOUVEAU CLIENT PLAN A DEFINIR" at bounding box center [418, 218] width 197 height 11
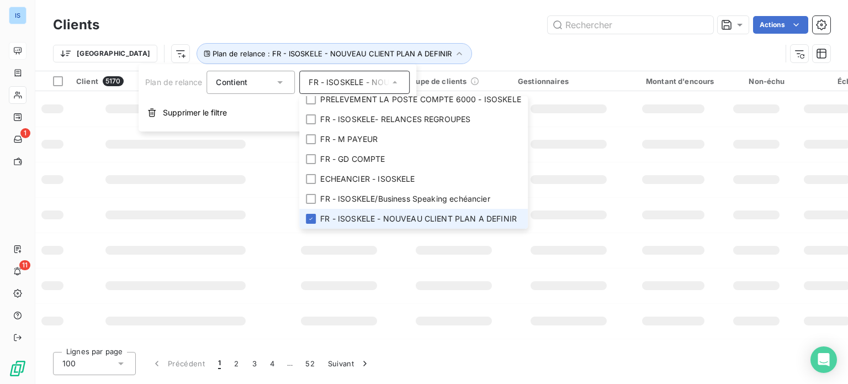
scroll to position [146, 0]
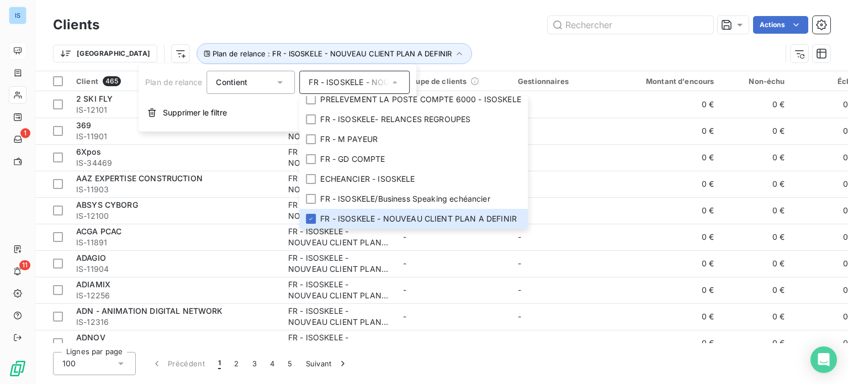
click at [494, 17] on div "Actions" at bounding box center [472, 25] width 718 height 18
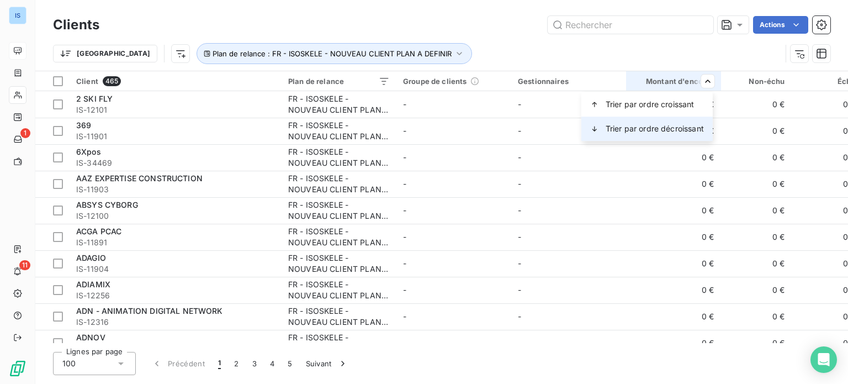
click at [678, 132] on span "Trier par ordre décroissant" at bounding box center [655, 128] width 98 height 11
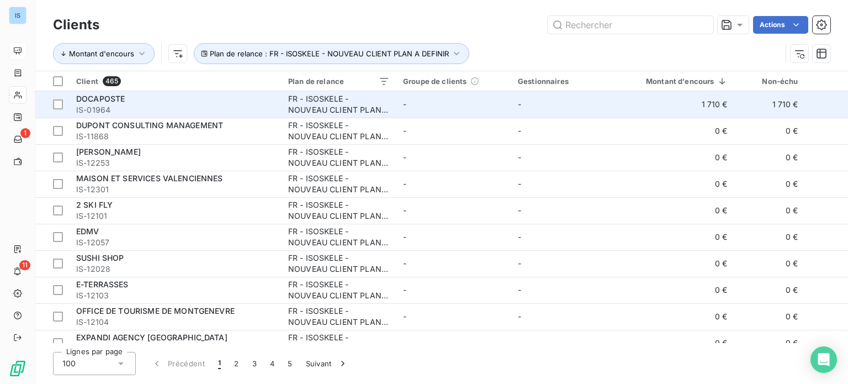
click at [202, 106] on span "IS-01964" at bounding box center [175, 109] width 199 height 11
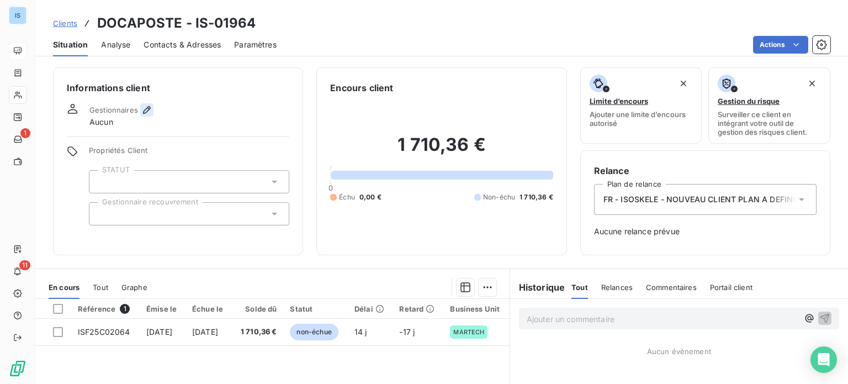
click at [149, 110] on icon "button" at bounding box center [146, 109] width 11 height 11
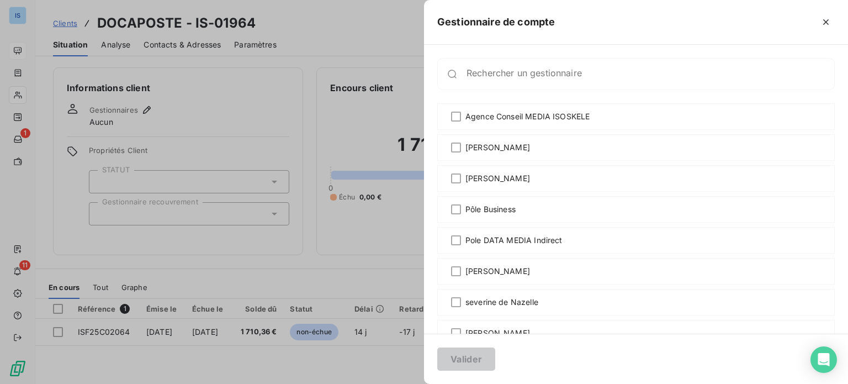
click at [292, 110] on div at bounding box center [424, 192] width 848 height 384
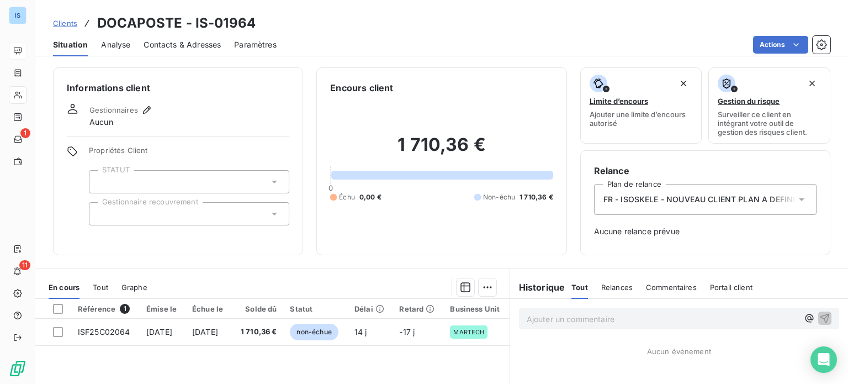
click at [269, 216] on icon at bounding box center [274, 213] width 11 height 11
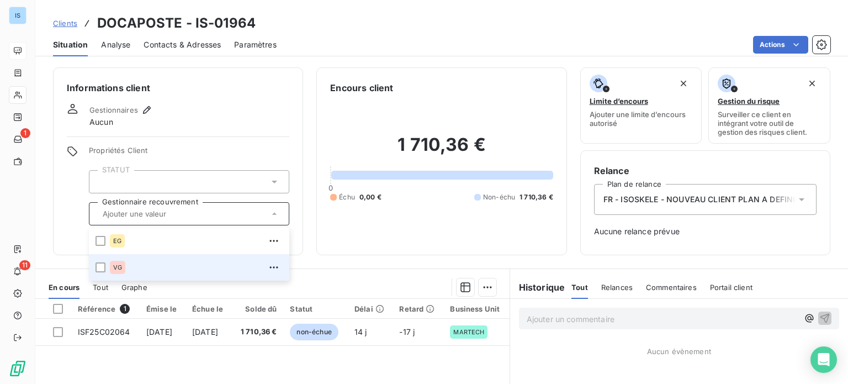
click at [219, 263] on div "VG" at bounding box center [196, 267] width 173 height 18
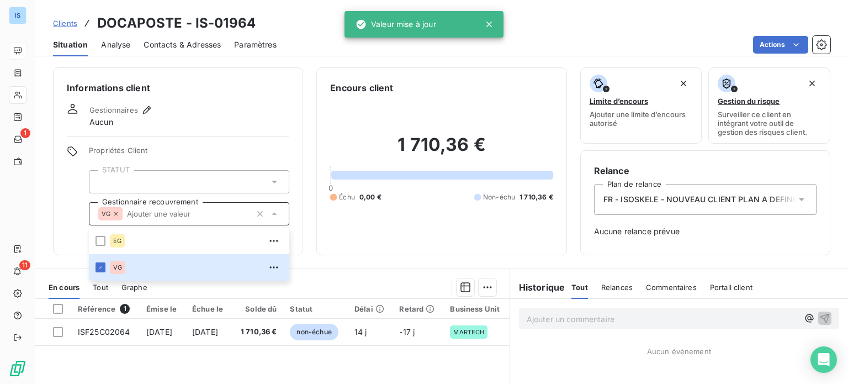
click at [278, 119] on div "Gestionnaires Aucun" at bounding box center [178, 115] width 223 height 24
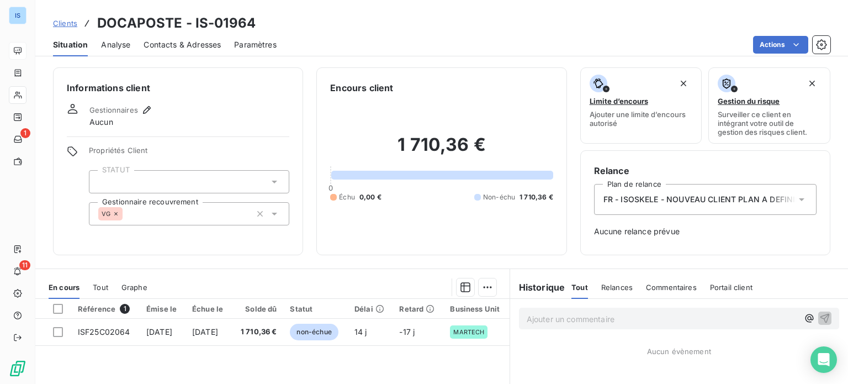
click at [704, 195] on span "FR - ISOSKELE - NOUVEAU CLIENT PLAN A DEFINIR" at bounding box center [702, 199] width 197 height 11
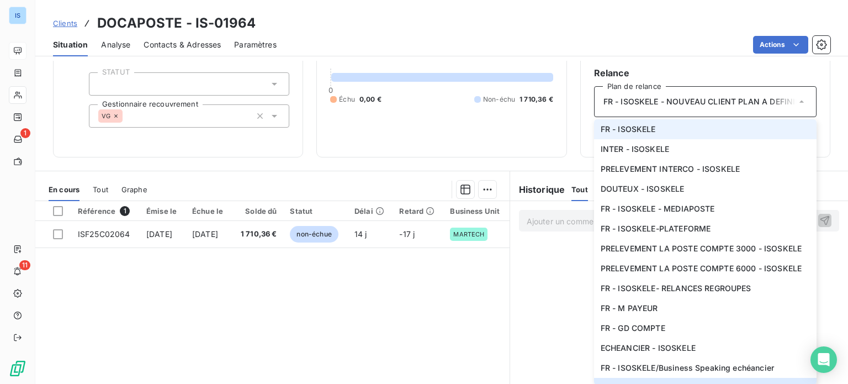
click at [727, 131] on li "FR - ISOSKELE" at bounding box center [705, 129] width 223 height 20
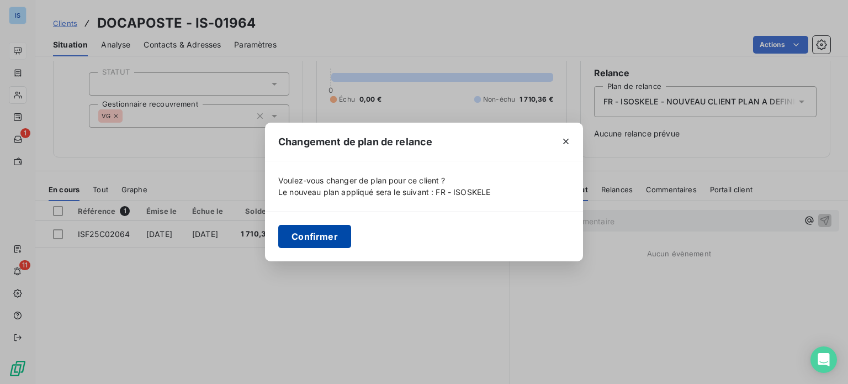
click at [316, 232] on button "Confirmer" at bounding box center [314, 236] width 73 height 23
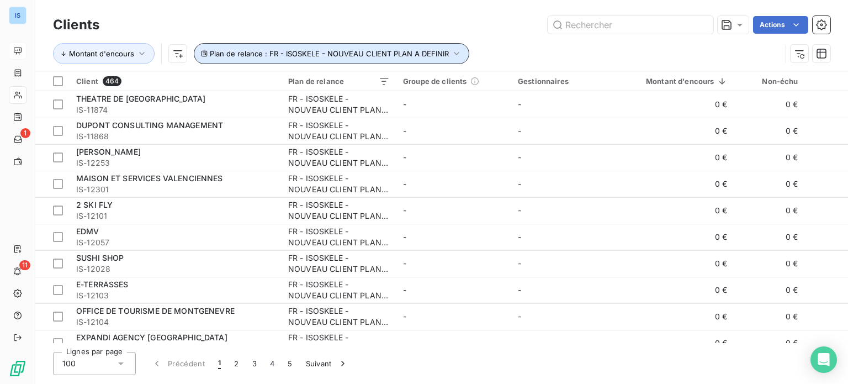
click at [424, 44] on button "Plan de relance : FR - ISOSKELE - NOUVEAU CLIENT PLAN A DEFINIR" at bounding box center [332, 53] width 276 height 21
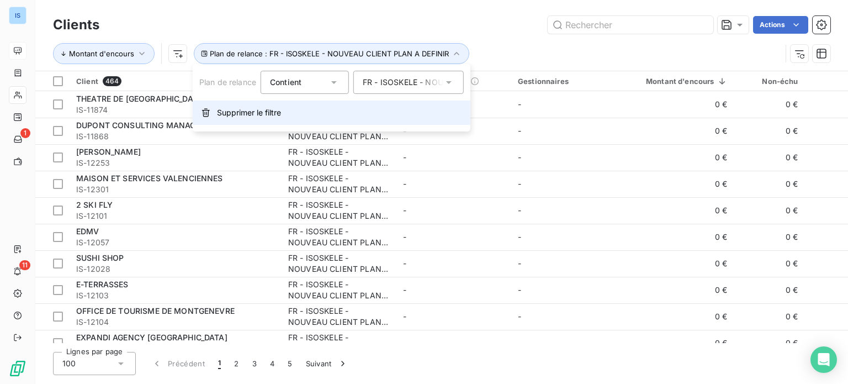
click at [267, 109] on span "Supprimer le filtre" at bounding box center [249, 112] width 64 height 11
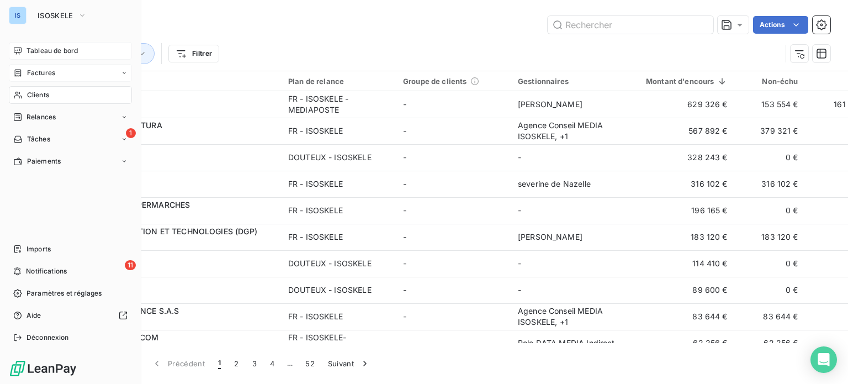
click at [51, 79] on div "Factures" at bounding box center [70, 73] width 123 height 18
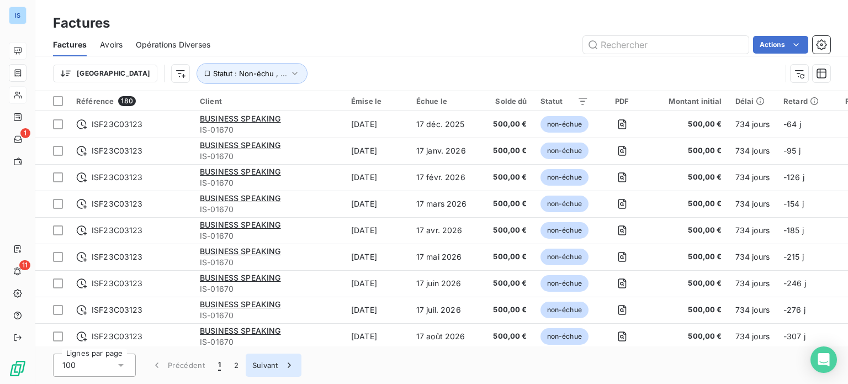
click at [287, 368] on icon "button" at bounding box center [289, 364] width 11 height 11
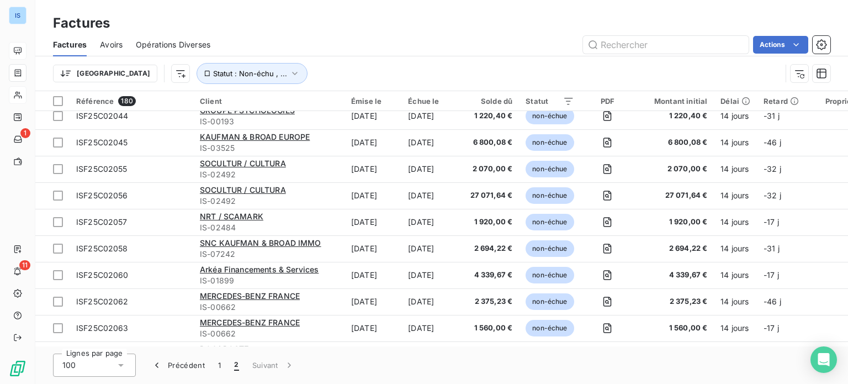
scroll to position [1890, 0]
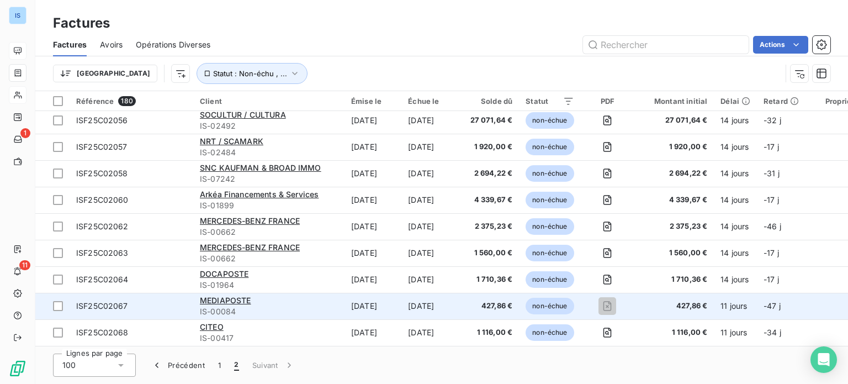
click at [131, 303] on span "ISF25C02067" at bounding box center [131, 305] width 110 height 11
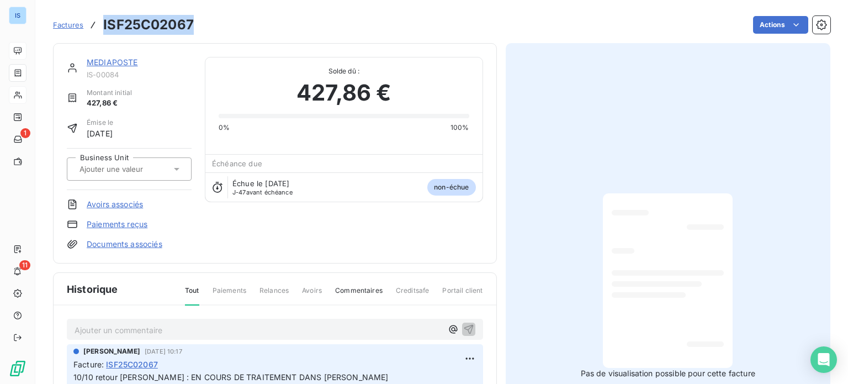
drag, startPoint x: 195, startPoint y: 27, endPoint x: 99, endPoint y: 27, distance: 95.5
click at [99, 27] on div "Factures ISF25C02067 Actions" at bounding box center [441, 24] width 777 height 23
copy h3 "ISF25C02067"
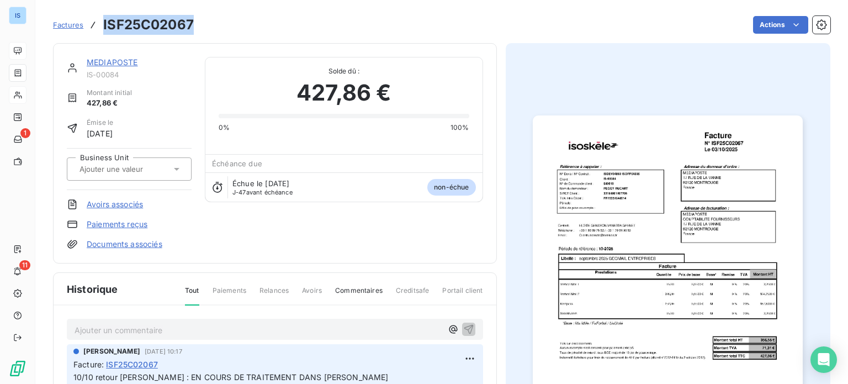
click at [61, 24] on span "Factures" at bounding box center [68, 24] width 30 height 9
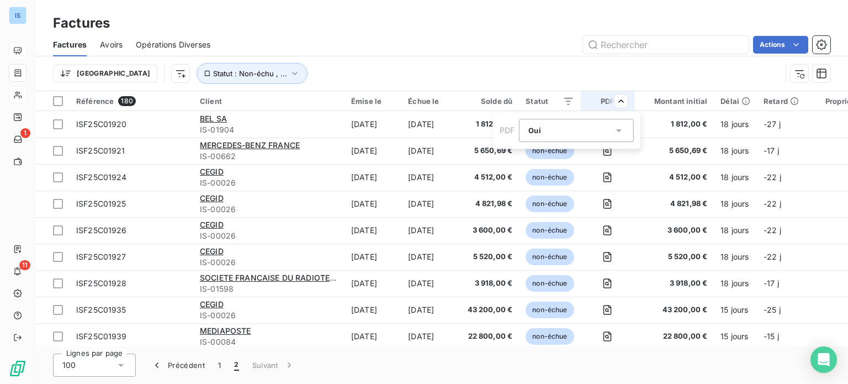
click at [621, 131] on icon at bounding box center [618, 130] width 11 height 11
click at [599, 172] on li "Non" at bounding box center [576, 176] width 115 height 20
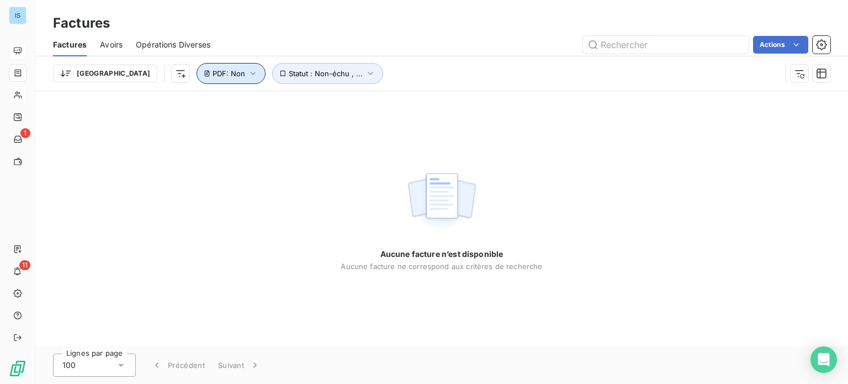
click at [213, 73] on span "PDF : Non" at bounding box center [229, 73] width 33 height 9
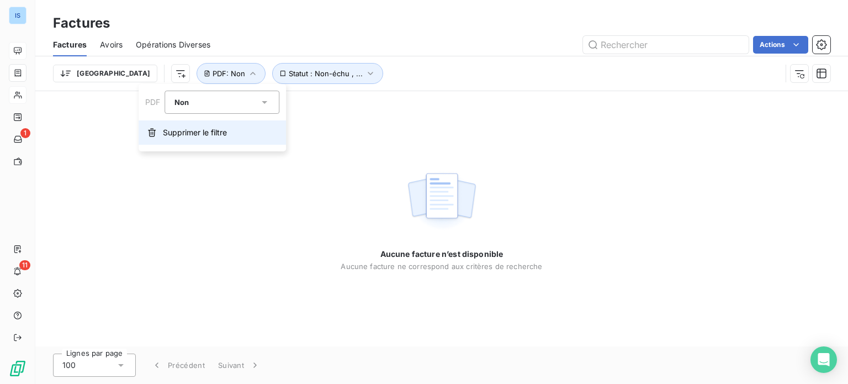
click at [192, 125] on button "Supprimer le filtre" at bounding box center [212, 132] width 147 height 24
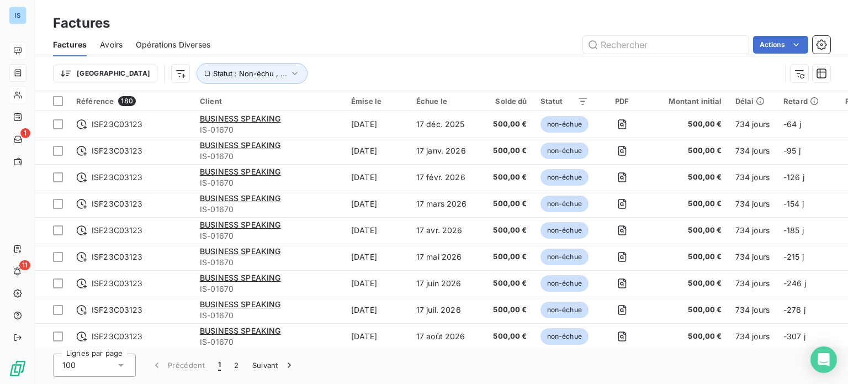
click at [311, 18] on div "Factures" at bounding box center [441, 23] width 813 height 20
